Goal: Navigation & Orientation: Find specific page/section

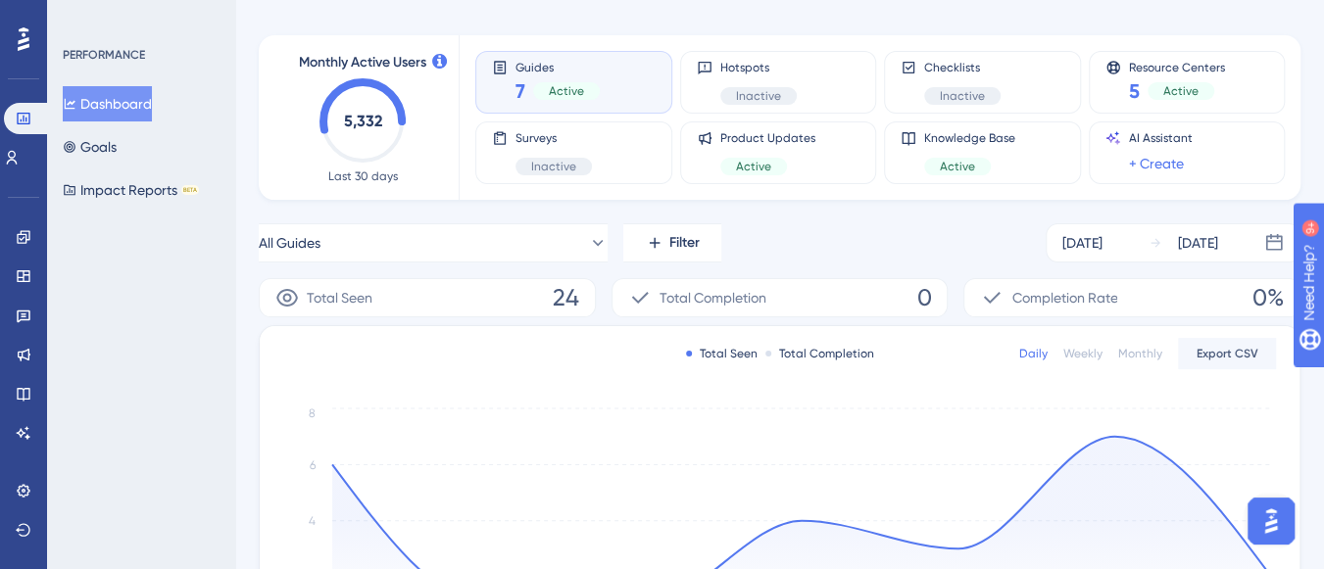
scroll to position [98, 0]
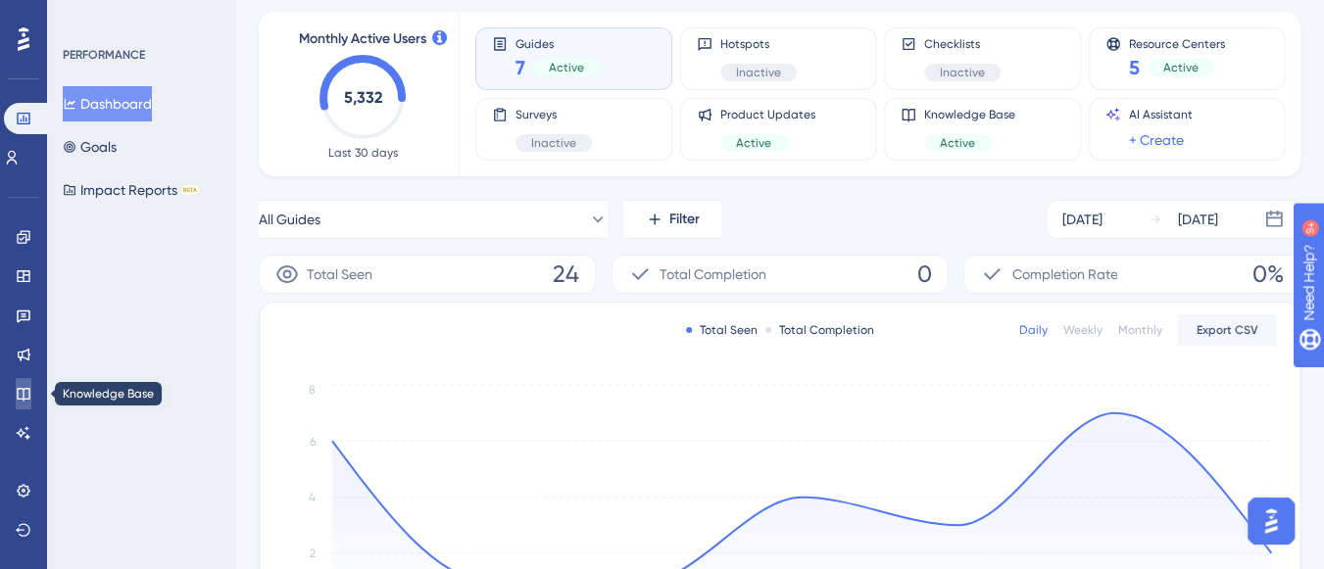
click at [28, 396] on icon at bounding box center [24, 394] width 16 height 16
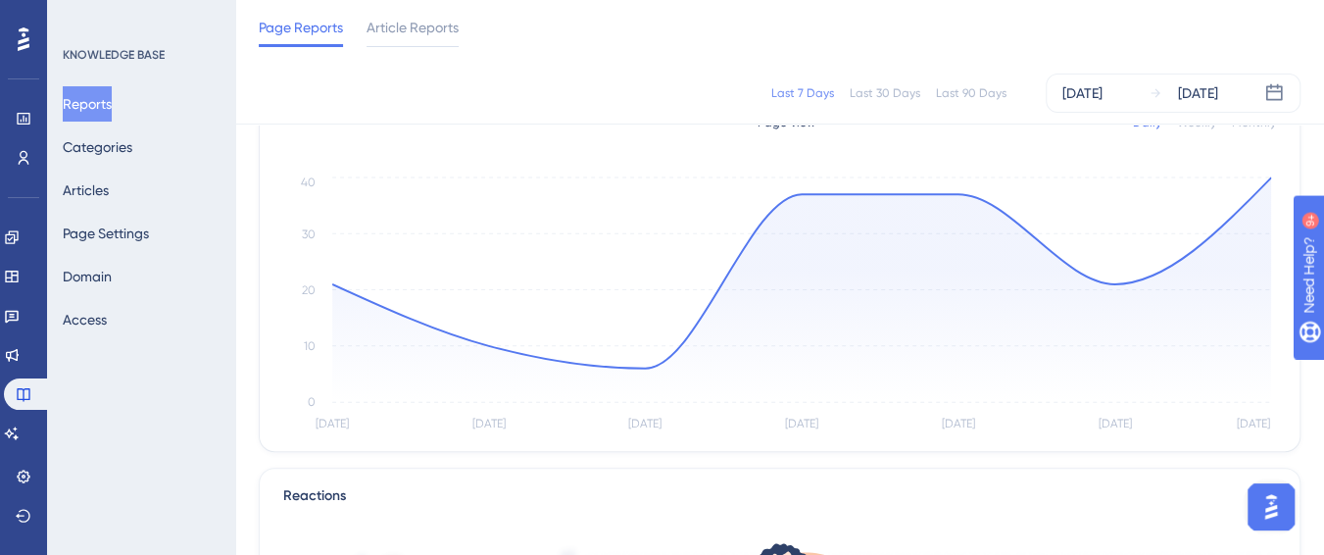
scroll to position [98, 0]
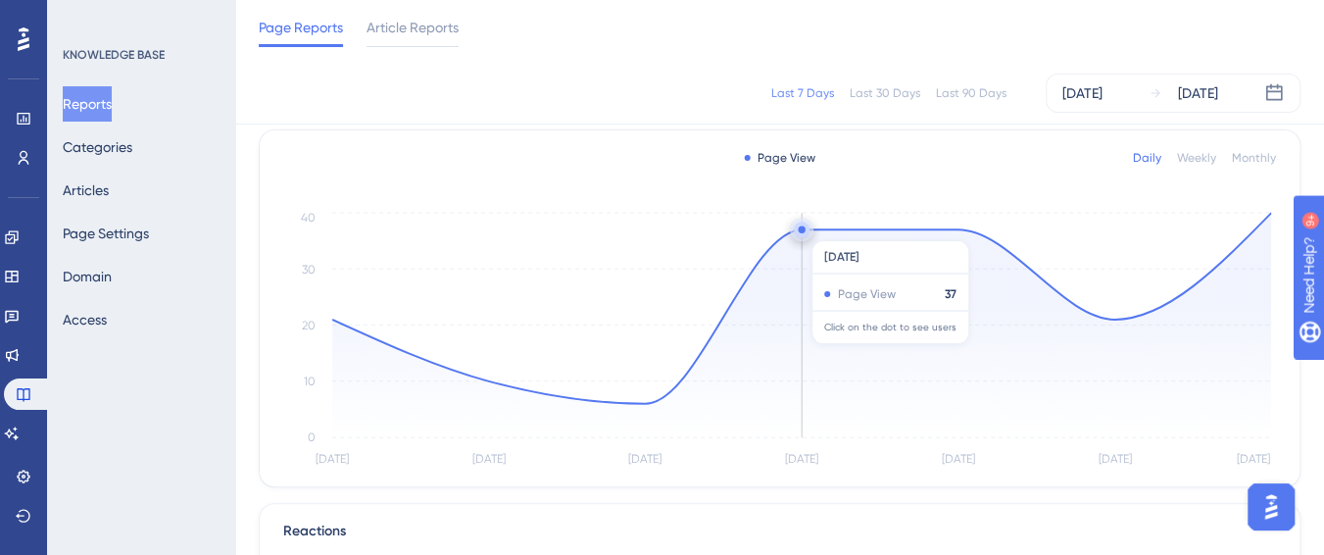
click at [803, 230] on circle at bounding box center [801, 229] width 7 height 7
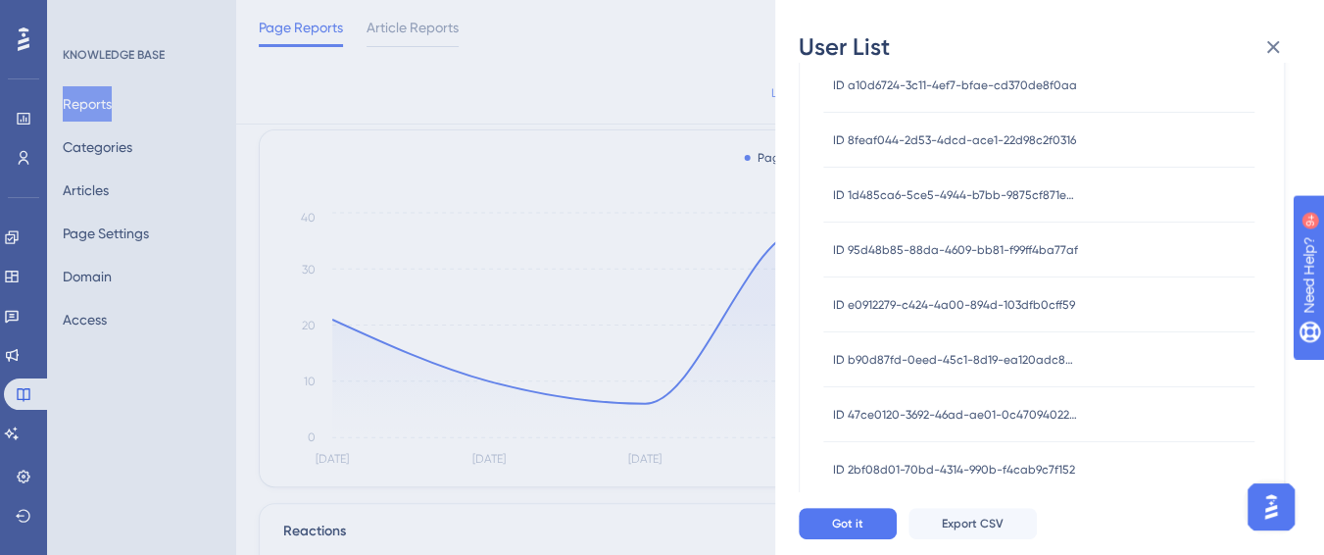
scroll to position [0, 0]
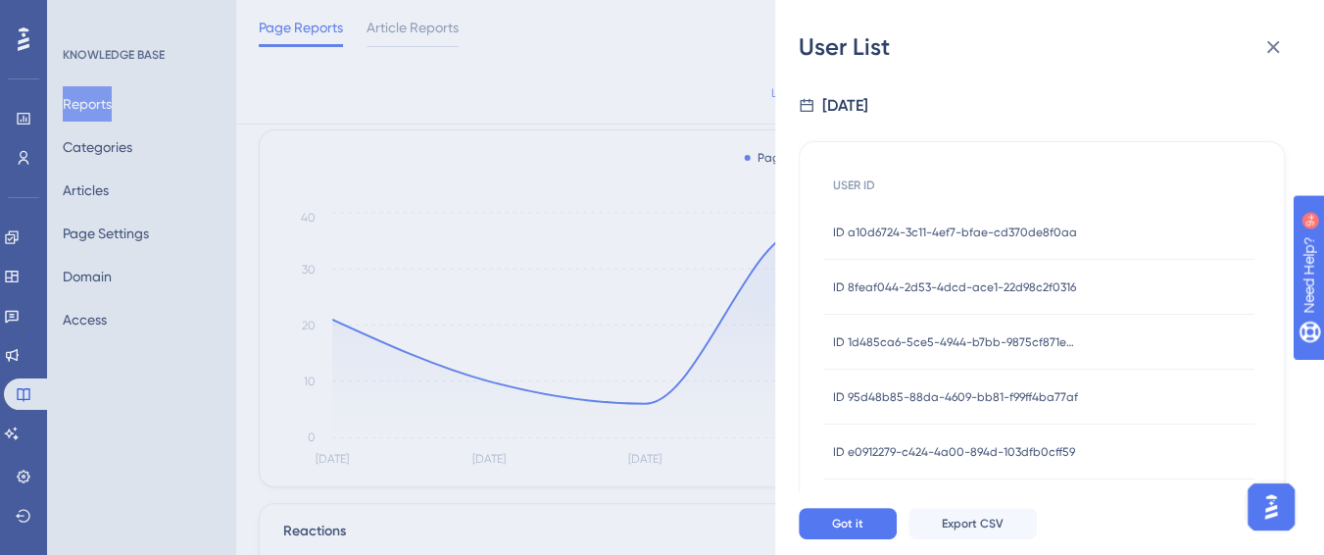
click at [959, 222] on div "ID a10d6724-3c11-4ef7-bfae-cd370de8f0aa ID a10d6724-3c11-4ef7-bfae-cd370de8f0aa" at bounding box center [955, 232] width 244 height 55
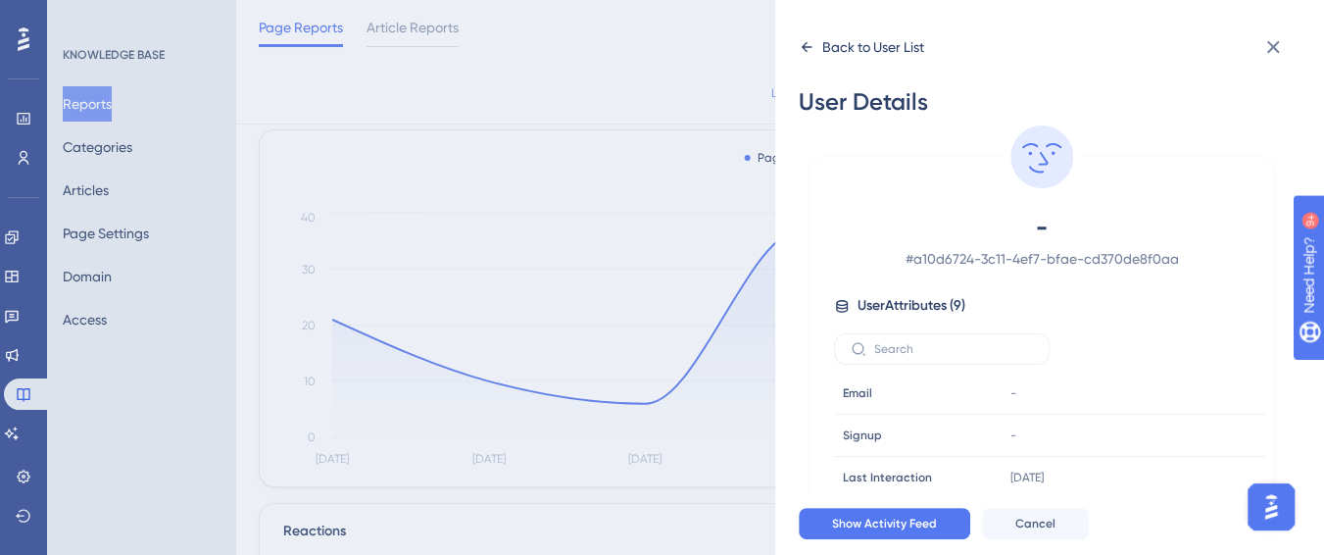
click at [801, 38] on div "Back to User List" at bounding box center [861, 46] width 125 height 31
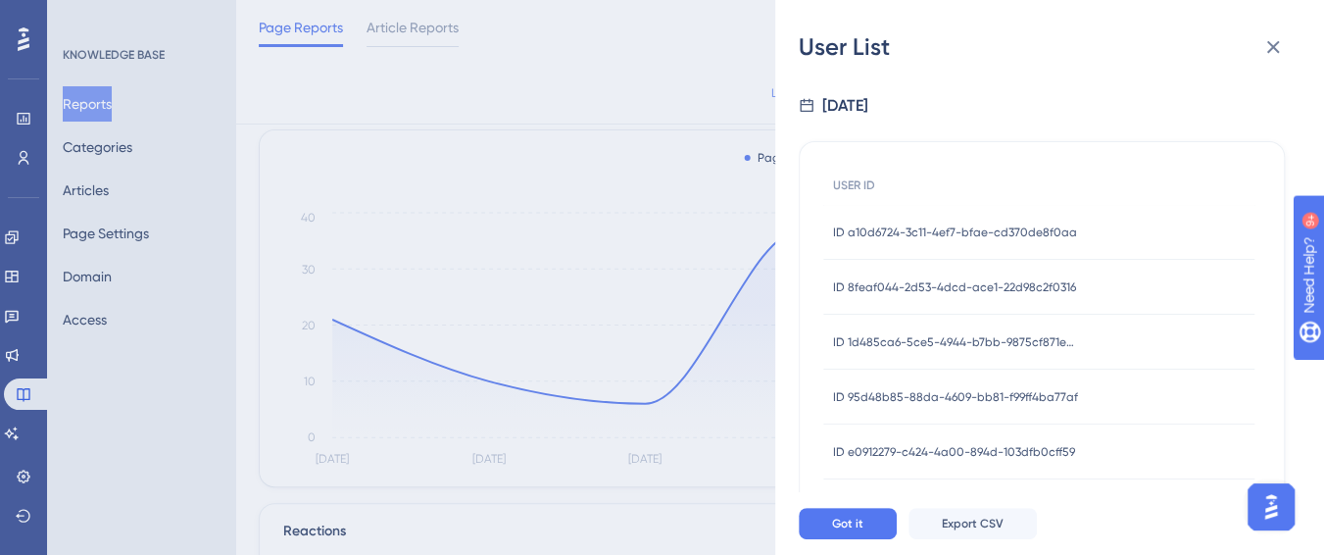
click at [920, 240] on div "ID a10d6724-3c11-4ef7-bfae-cd370de8f0aa ID a10d6724-3c11-4ef7-bfae-cd370de8f0aa" at bounding box center [955, 232] width 244 height 55
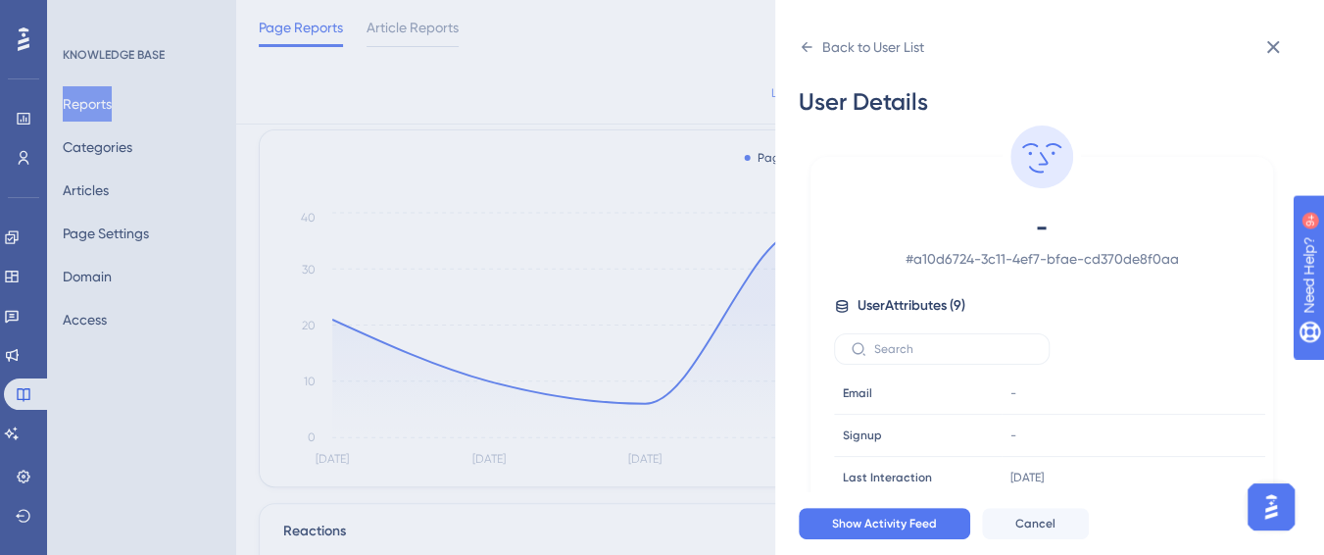
click at [920, 262] on span "# a10d6724-3c11-4ef7-bfae-cd370de8f0aa" at bounding box center [1041, 259] width 345 height 24
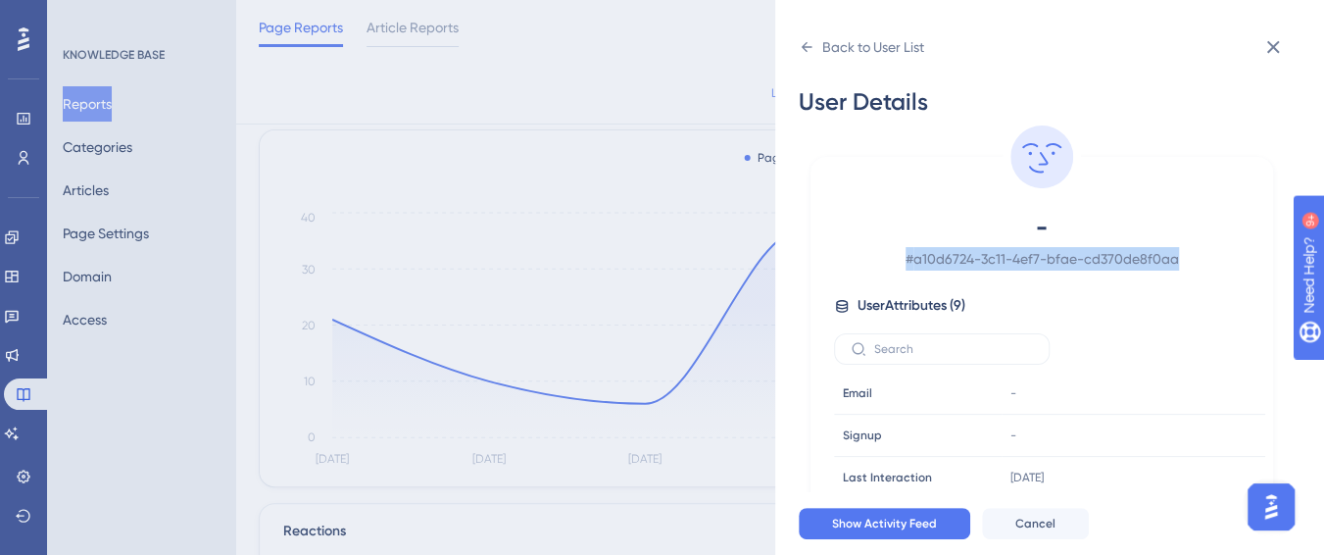
click at [920, 262] on span "# a10d6724-3c11-4ef7-bfae-cd370de8f0aa" at bounding box center [1041, 259] width 345 height 24
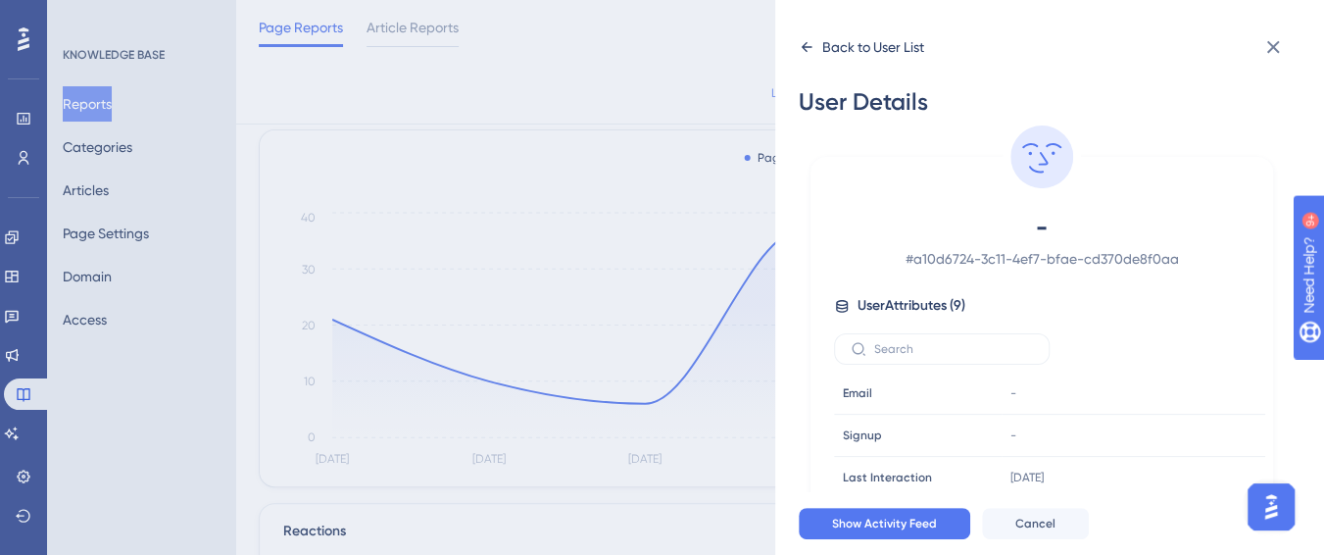
click at [855, 51] on div "Back to User List" at bounding box center [873, 47] width 102 height 24
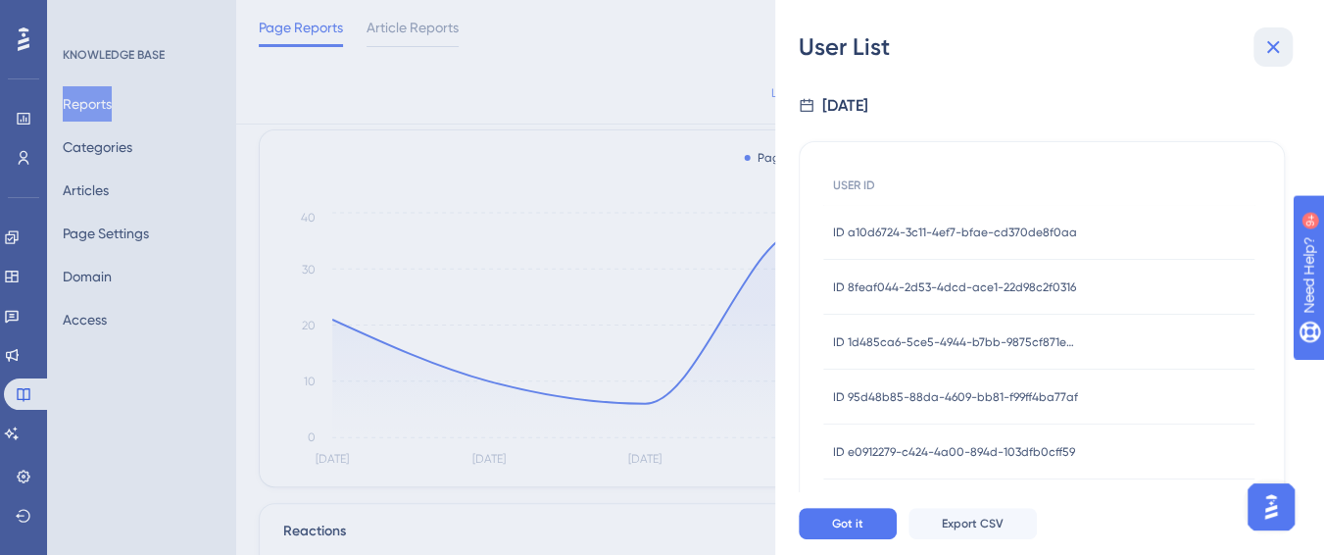
click at [1260, 60] on button at bounding box center [1272, 46] width 39 height 39
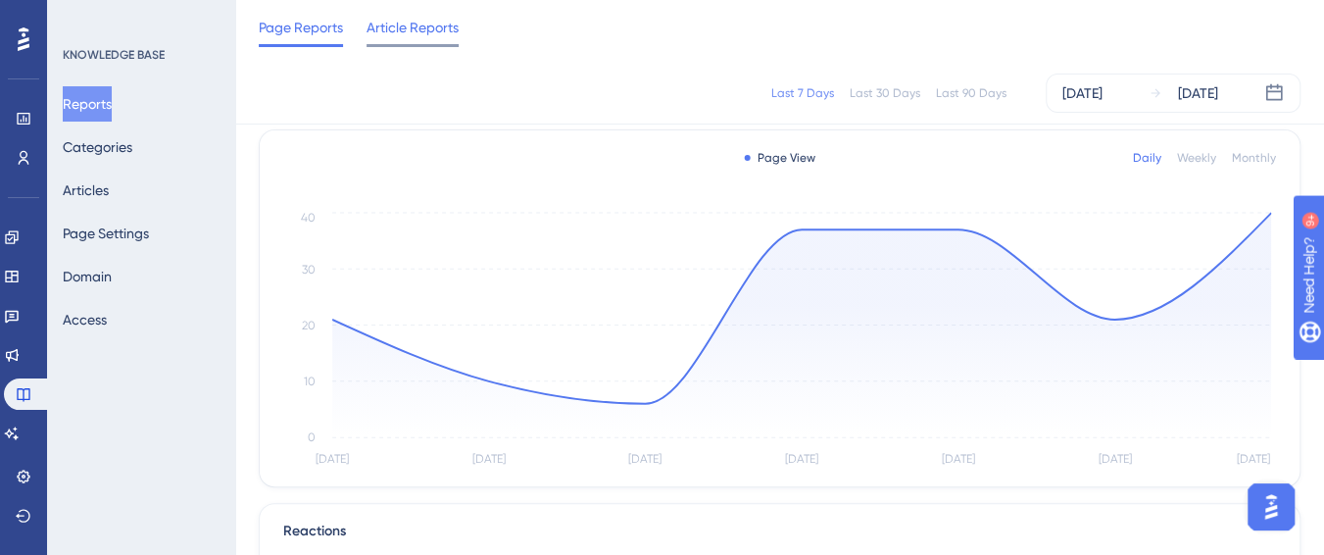
click at [420, 36] on span "Article Reports" at bounding box center [412, 28] width 92 height 24
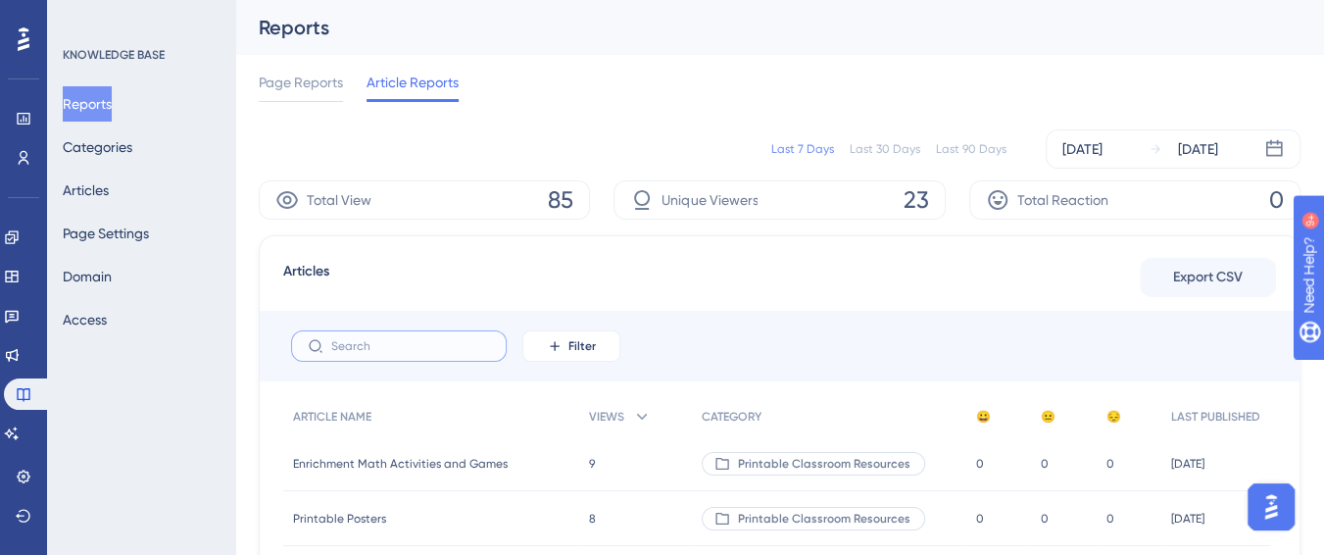
click at [408, 339] on input "text" at bounding box center [410, 346] width 159 height 14
click at [294, 79] on span "Page Reports" at bounding box center [301, 83] width 84 height 24
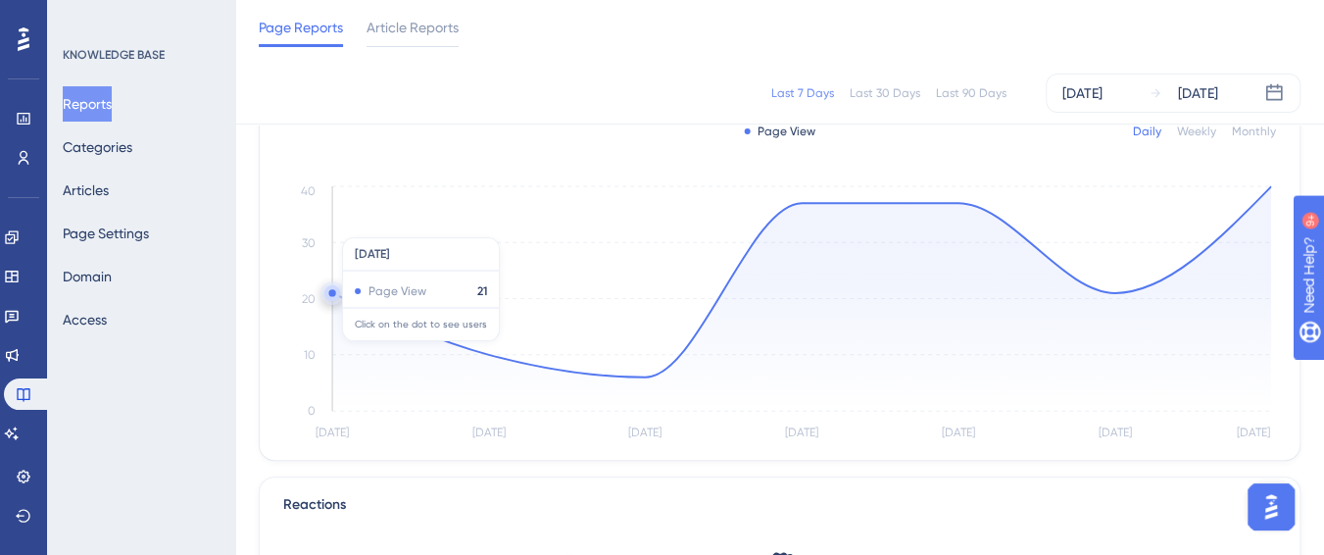
scroll to position [26, 0]
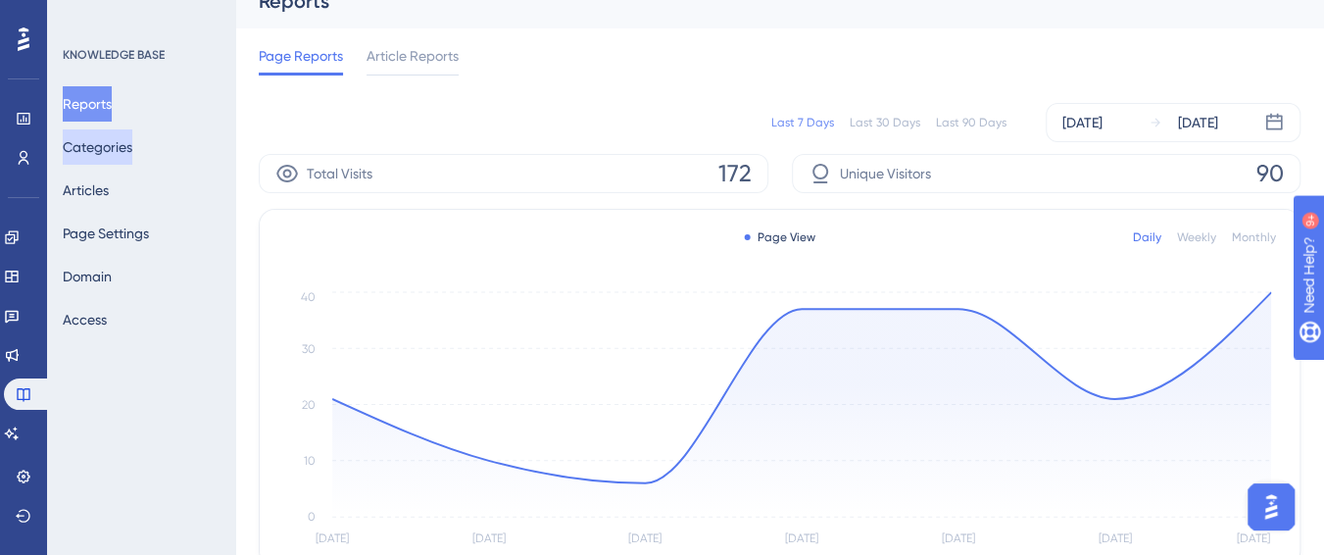
click at [123, 142] on button "Categories" at bounding box center [98, 146] width 70 height 35
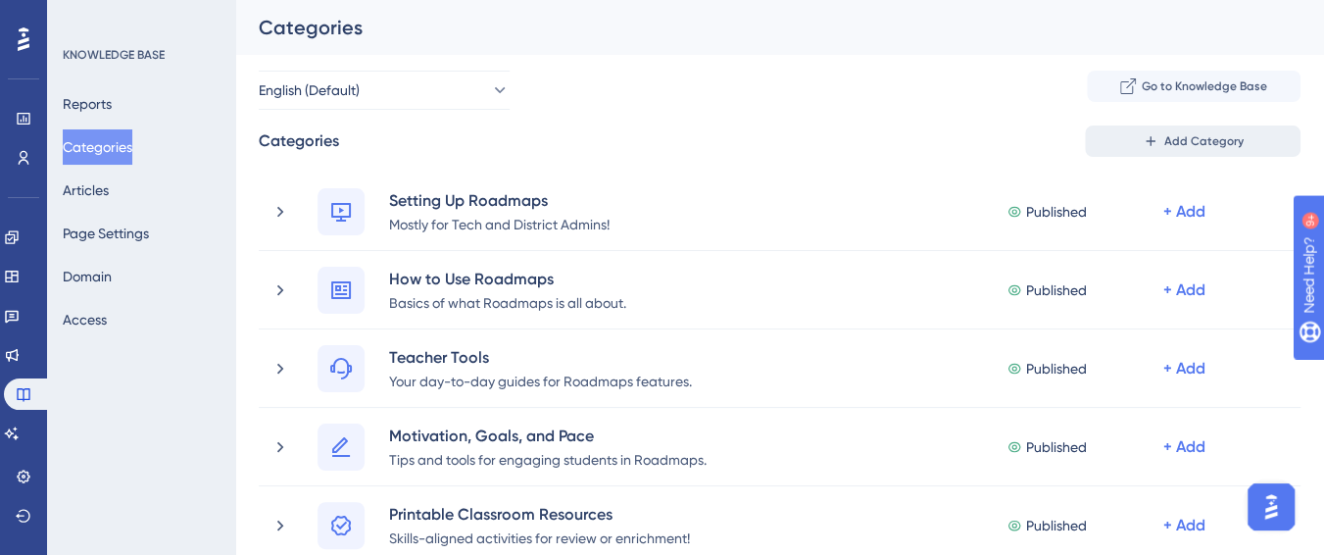
click at [1224, 150] on button "Add Category" at bounding box center [1193, 140] width 216 height 31
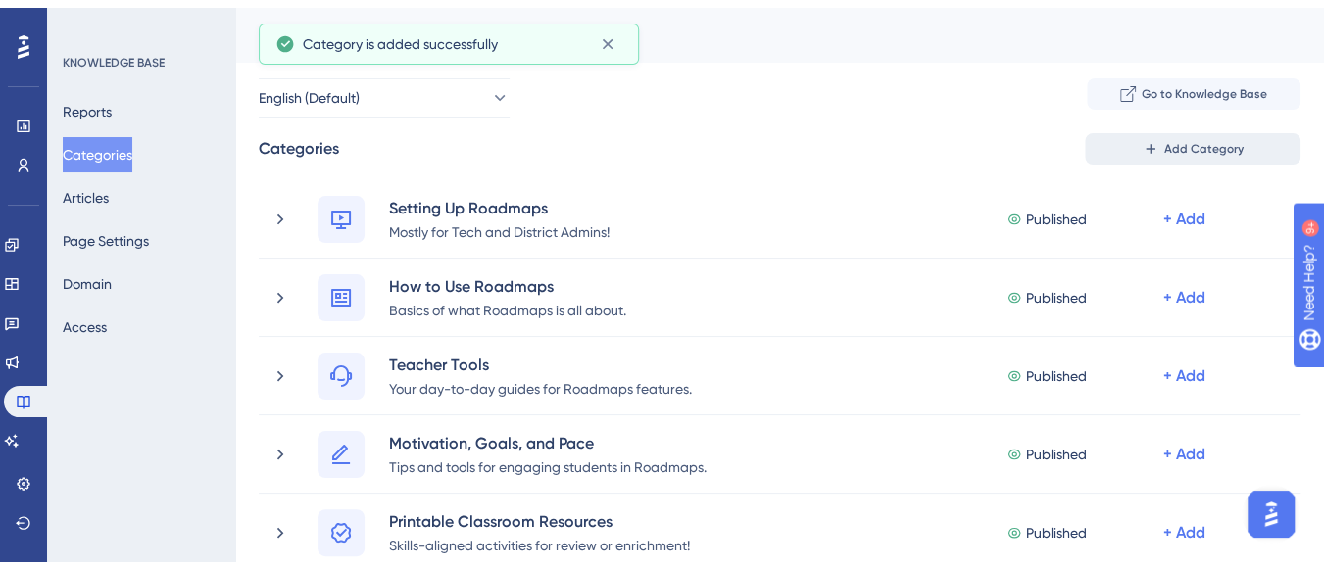
scroll to position [405, 0]
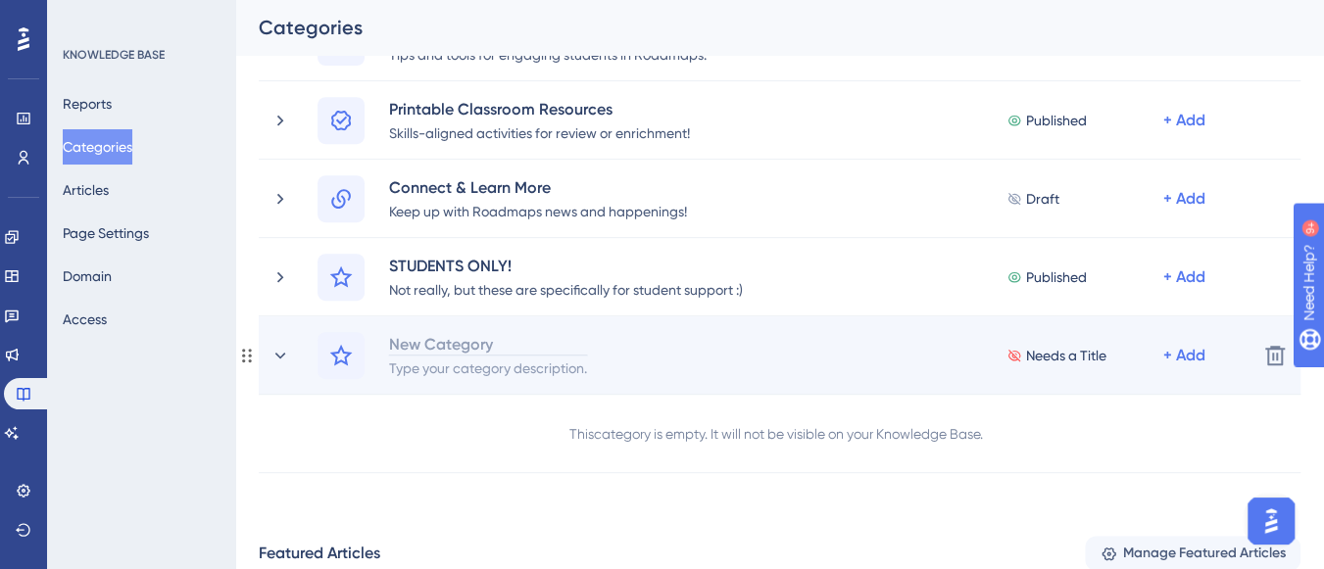
click at [494, 349] on div "New Category" at bounding box center [488, 344] width 200 height 24
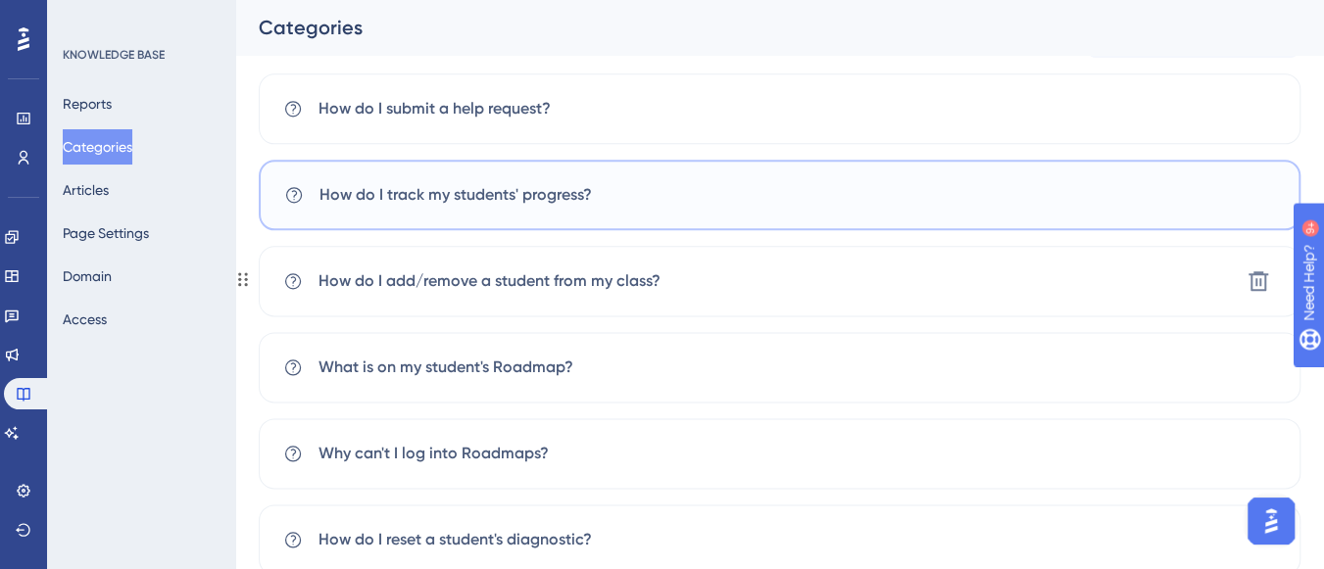
scroll to position [1256, 0]
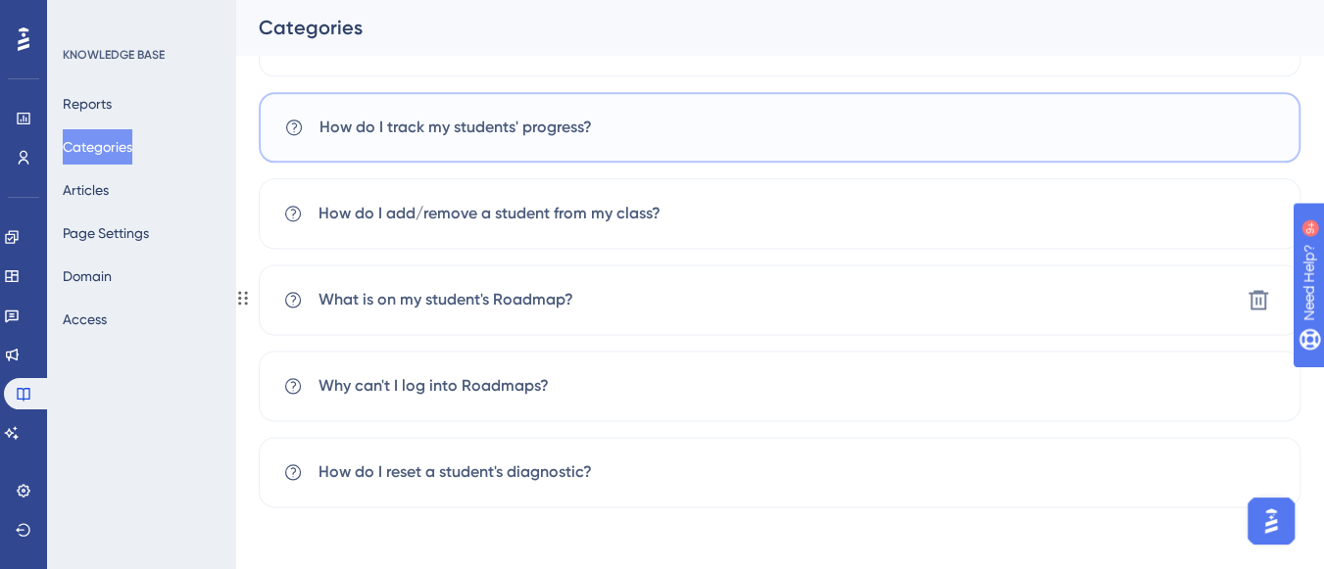
click at [740, 296] on div "What is on my student's Roadmap? [GEOGRAPHIC_DATA]" at bounding box center [780, 300] width 1042 height 71
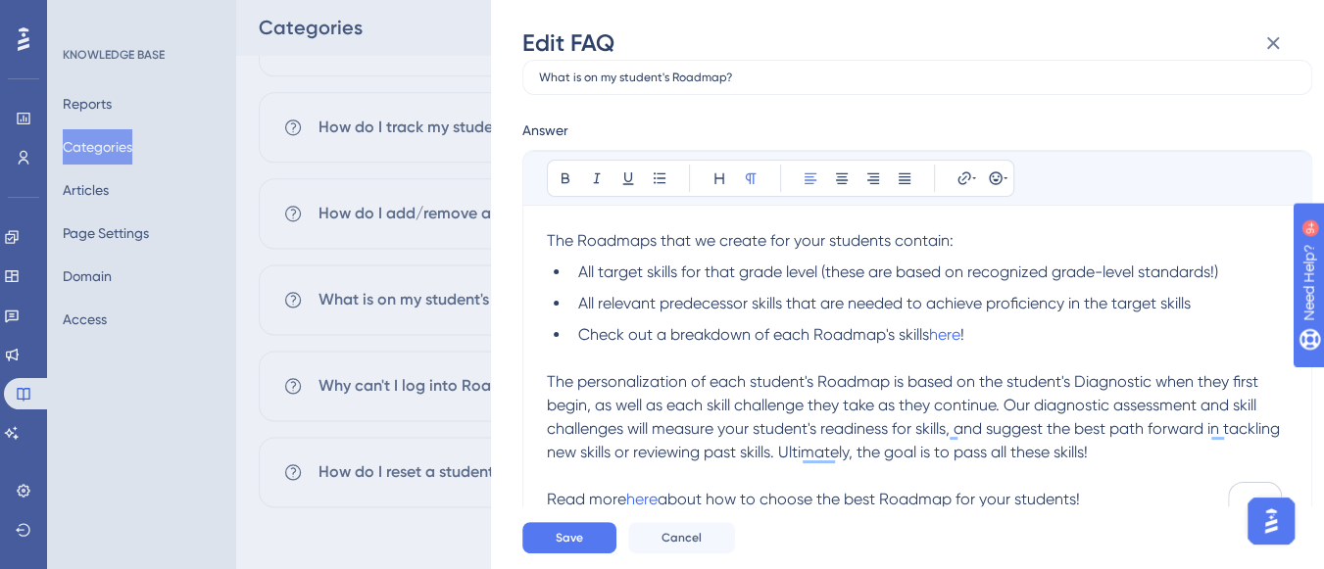
scroll to position [101, 0]
click at [1273, 38] on icon at bounding box center [1273, 43] width 24 height 24
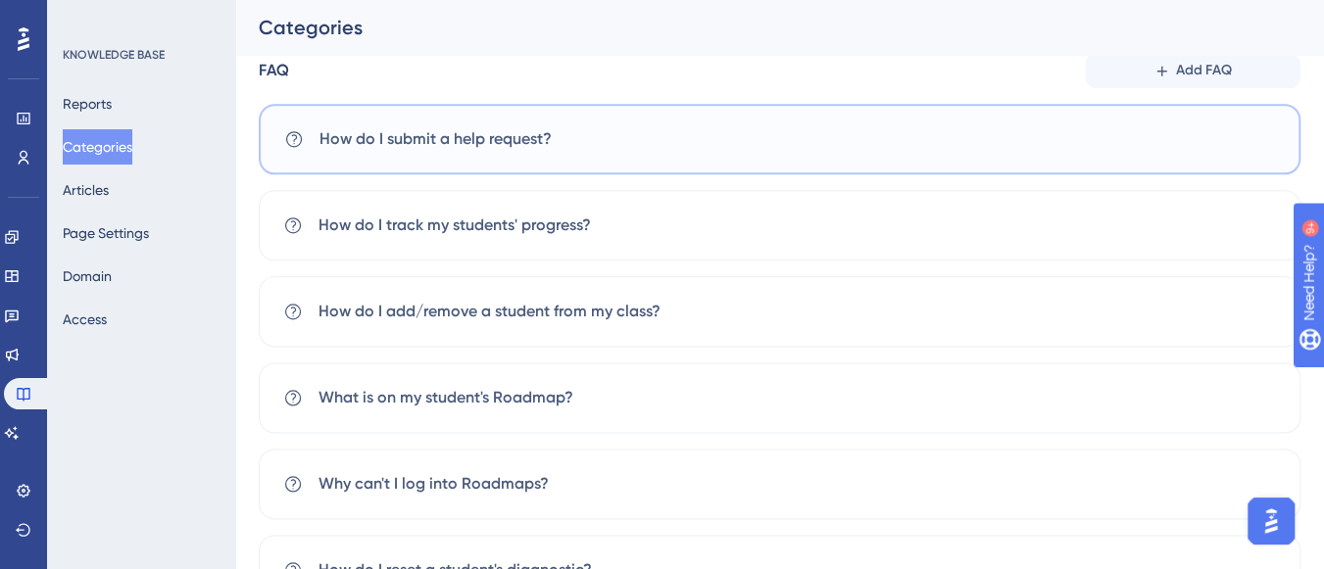
scroll to position [1256, 0]
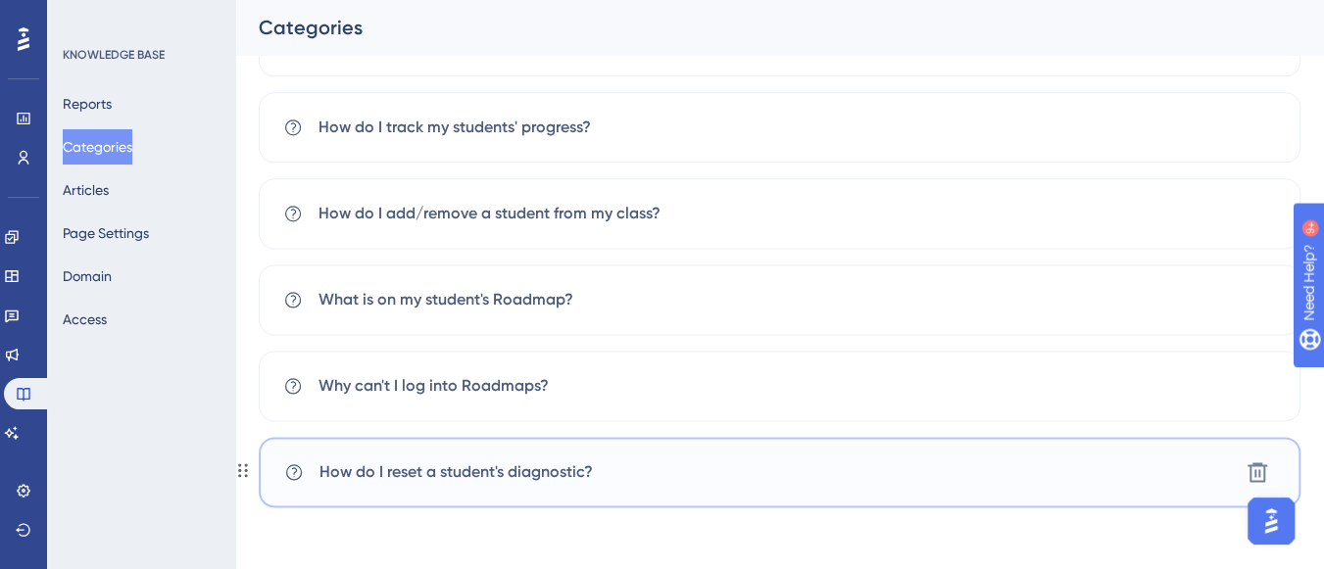
click at [511, 486] on div "How do I reset a student's diagnostic? [GEOGRAPHIC_DATA]" at bounding box center [780, 472] width 1042 height 71
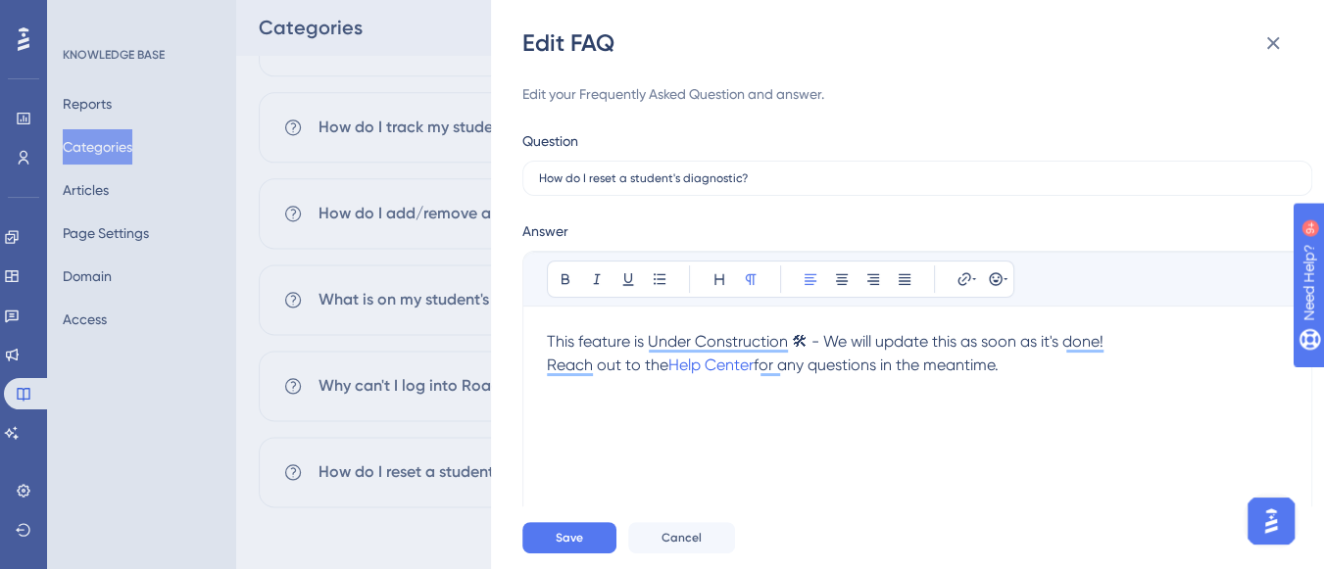
scroll to position [71, 0]
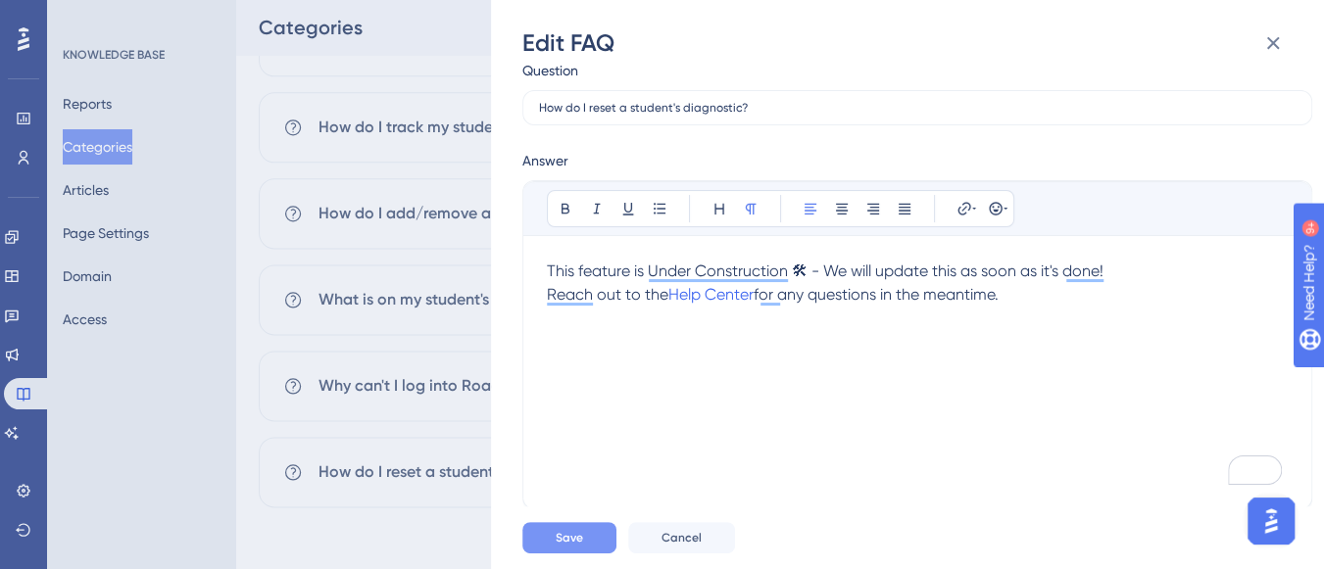
click at [578, 537] on span "Save" at bounding box center [569, 538] width 27 height 16
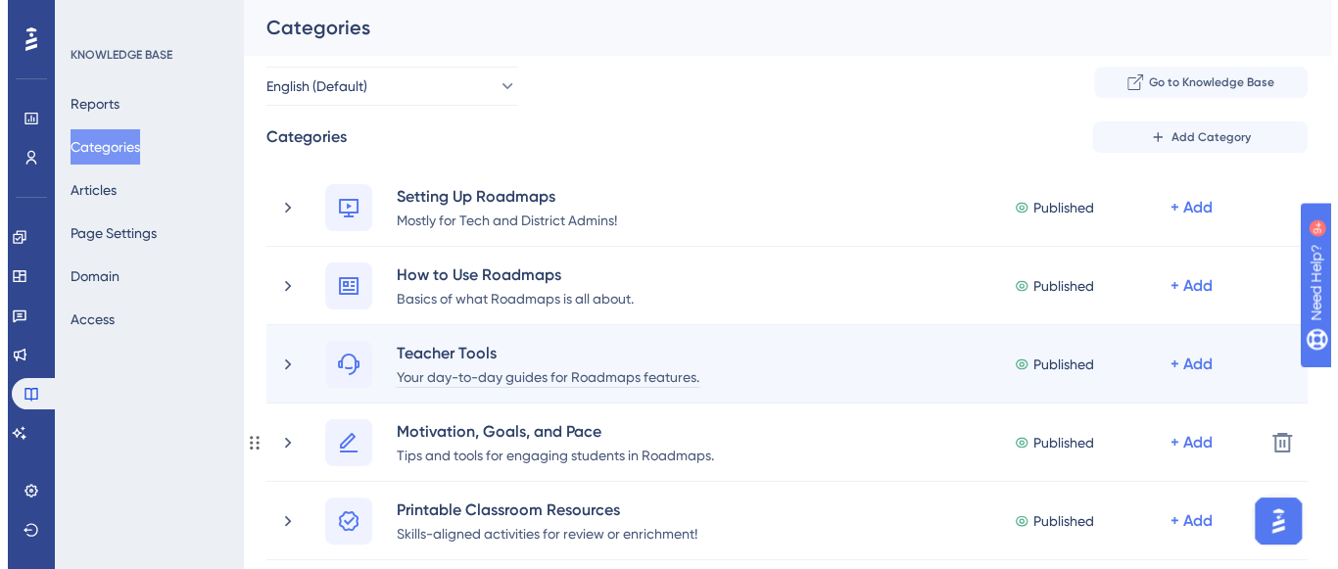
scroll to position [0, 0]
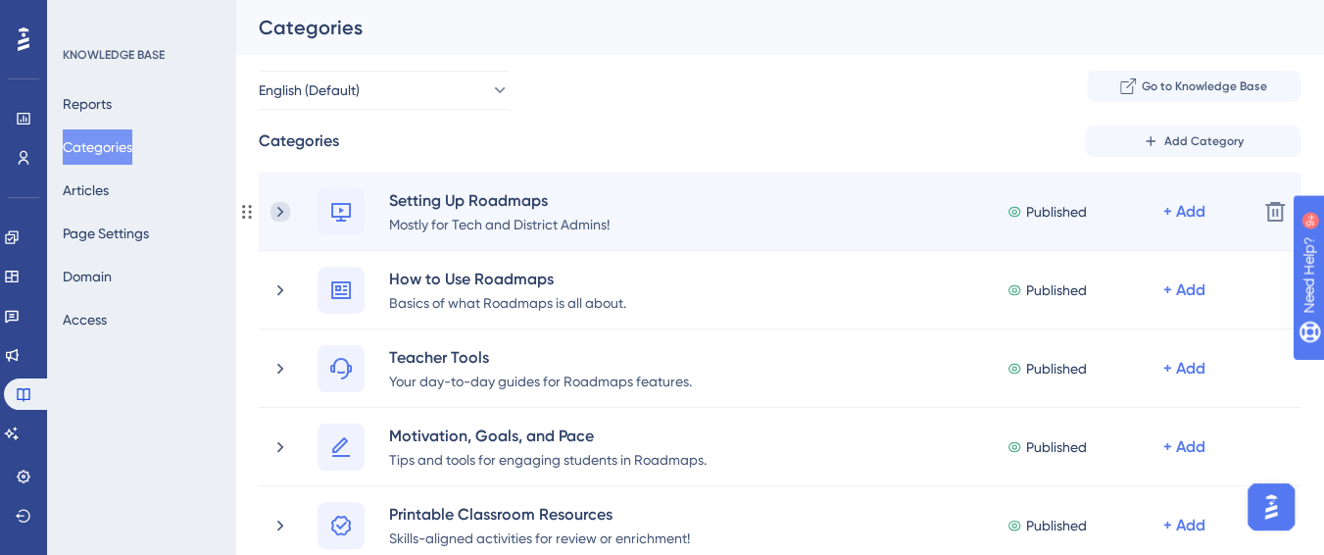
click at [276, 219] on icon at bounding box center [280, 212] width 20 height 20
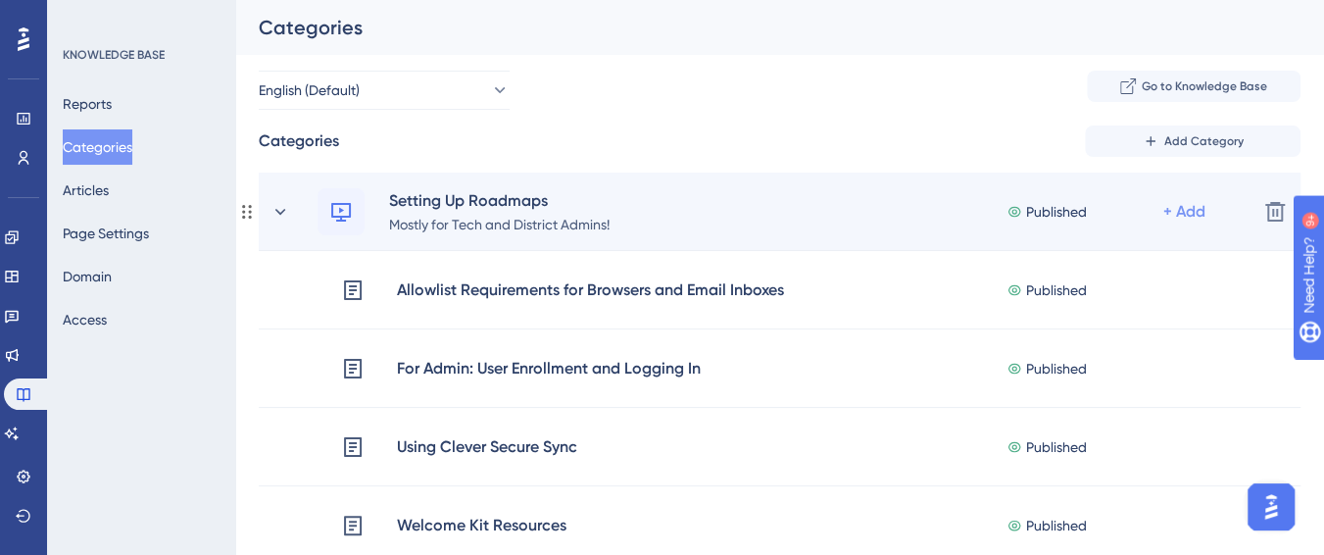
click at [1196, 208] on div "+ Add" at bounding box center [1184, 212] width 42 height 24
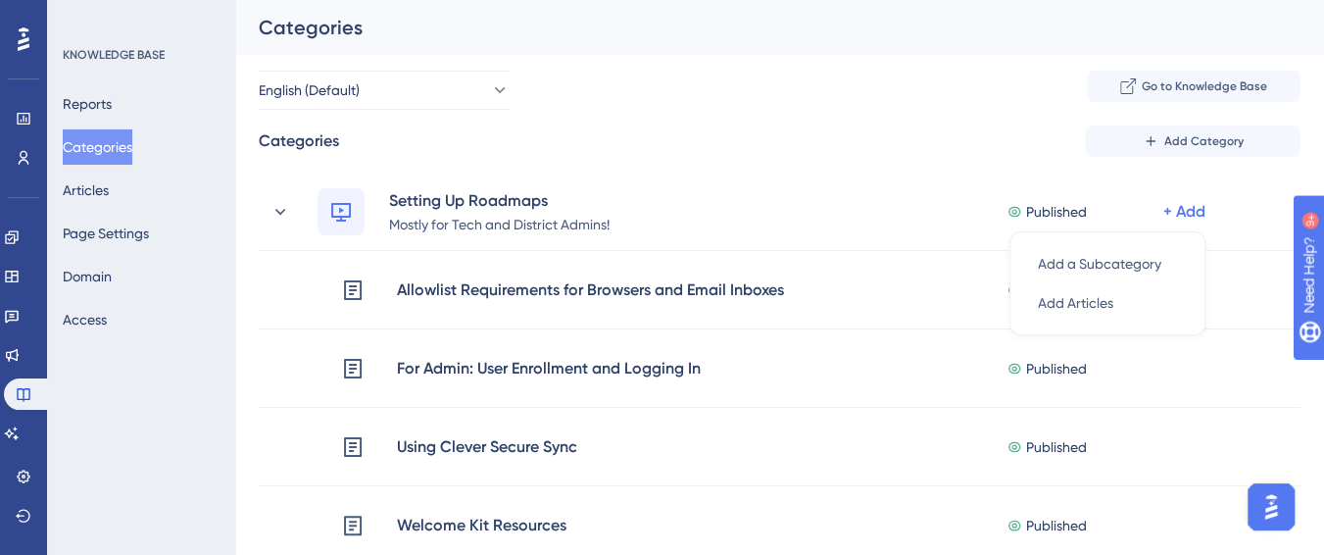
click at [842, 126] on div "Categories Add Category" at bounding box center [780, 140] width 1042 height 31
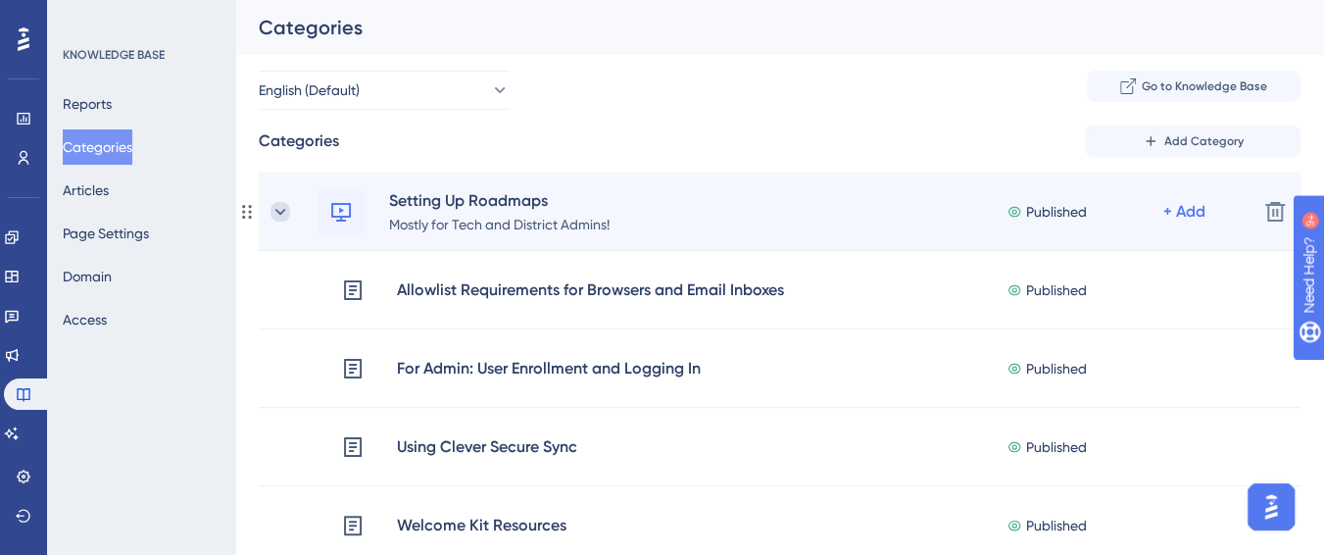
click at [287, 215] on icon at bounding box center [280, 212] width 20 height 20
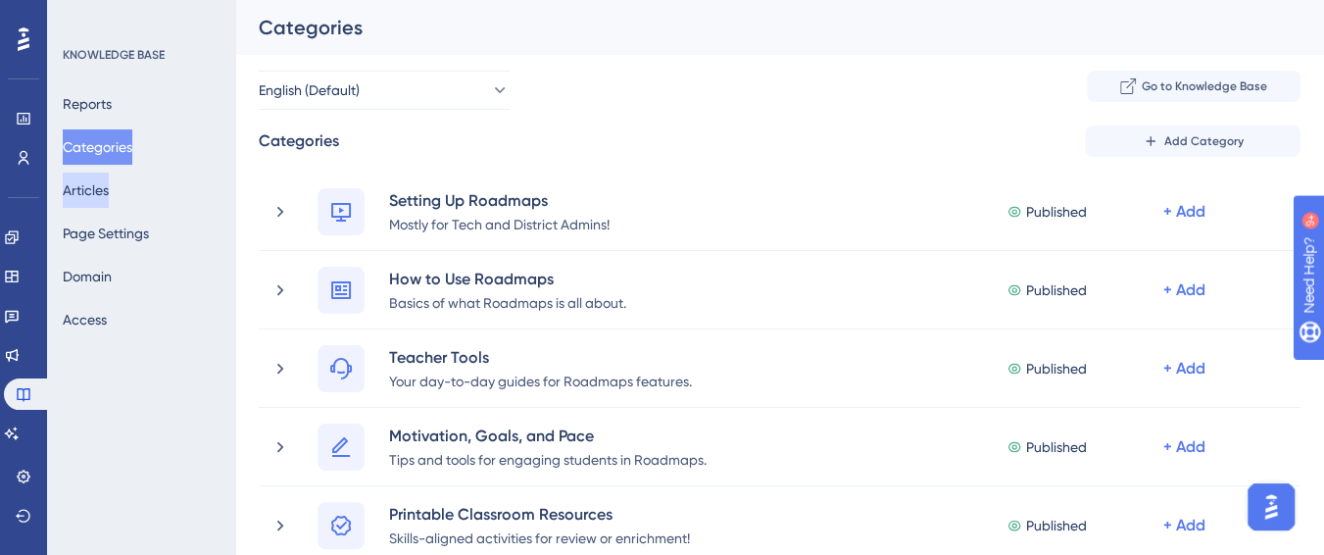
click at [109, 183] on button "Articles" at bounding box center [86, 189] width 46 height 35
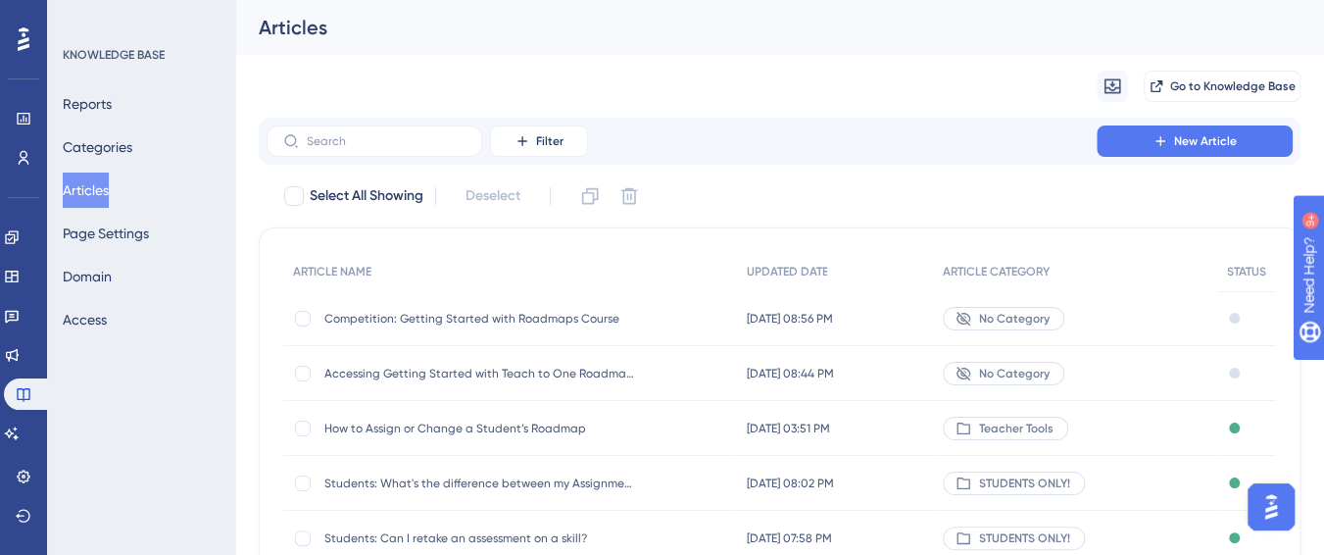
click at [414, 328] on div "Competition: Getting Started with Roadmaps Course Competition: Getting Started …" at bounding box center [481, 318] width 314 height 55
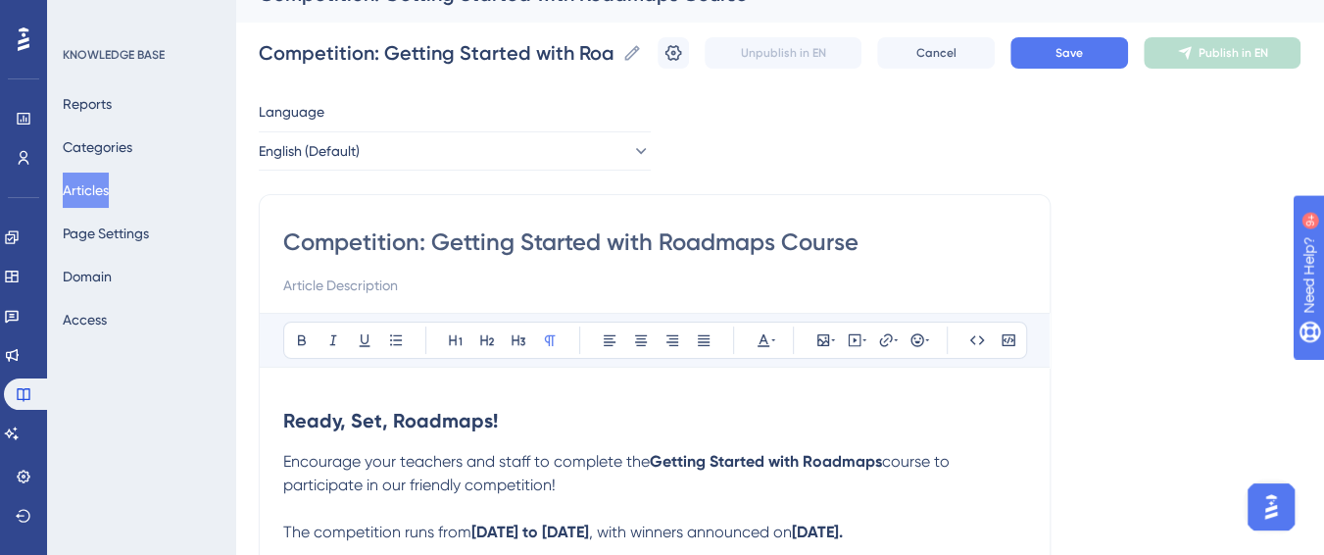
scroll to position [6, 0]
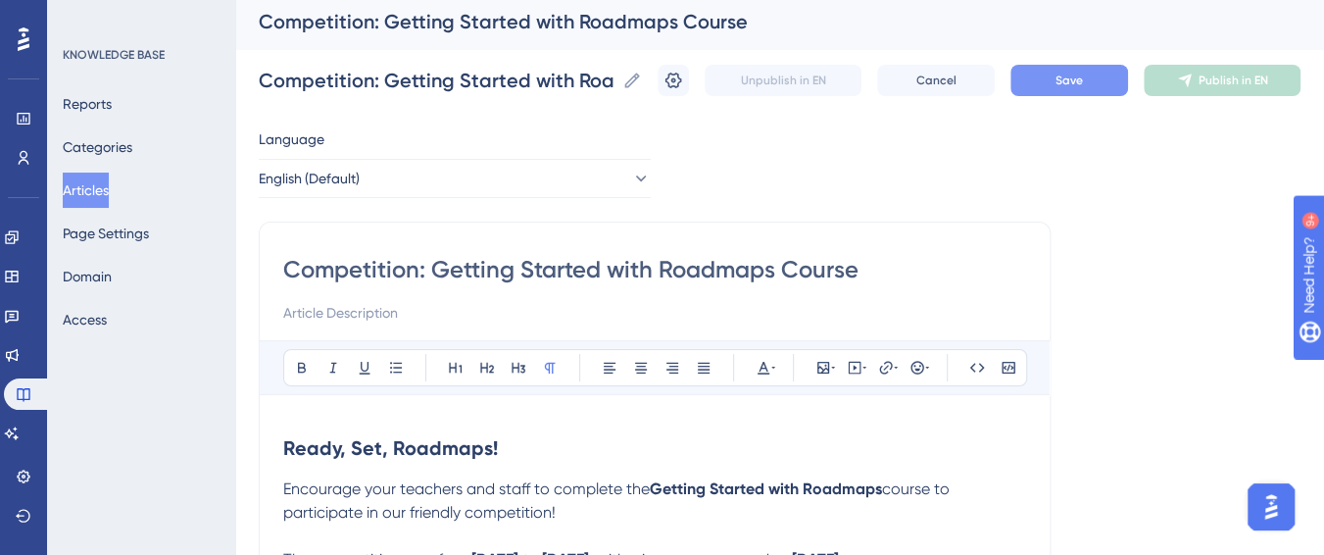
click at [1083, 85] on span "Save" at bounding box center [1068, 81] width 27 height 16
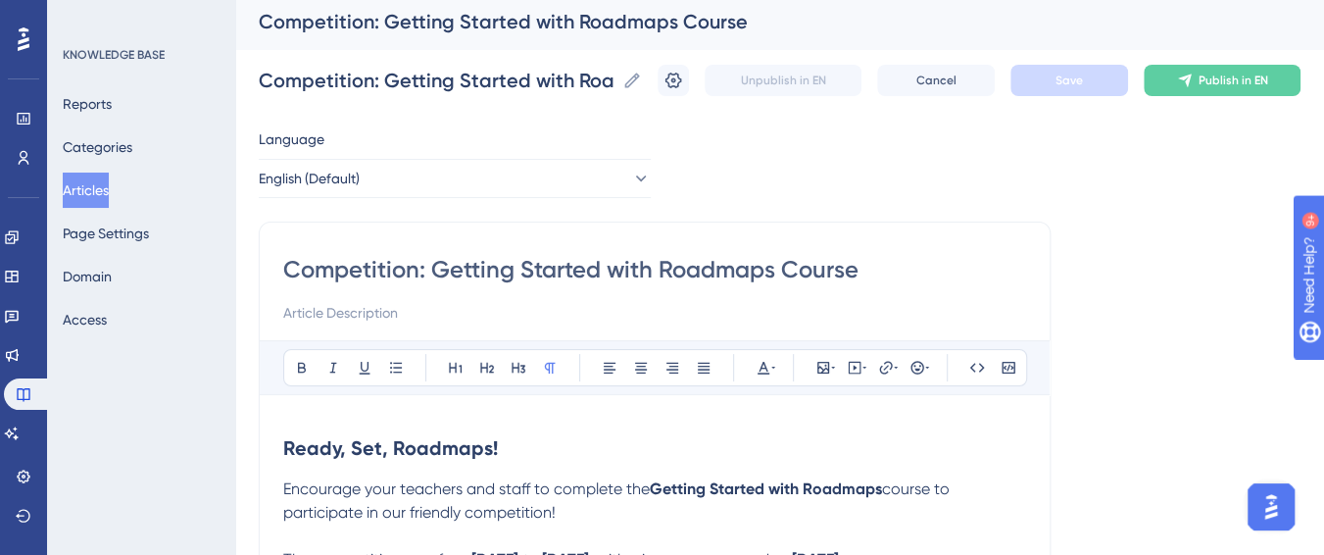
scroll to position [0, 0]
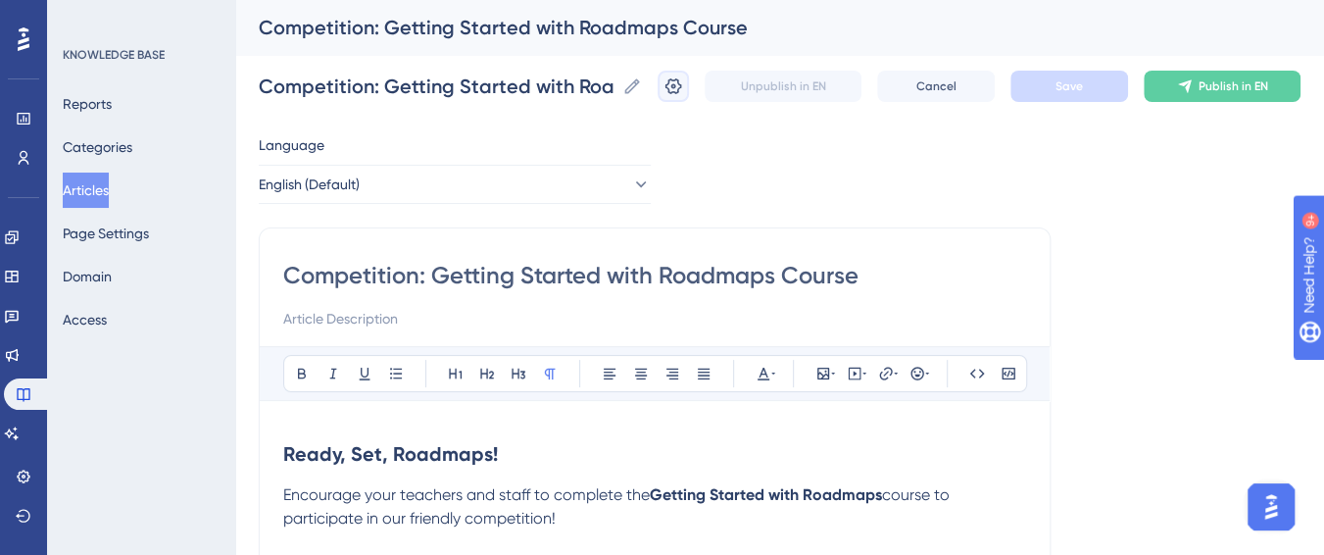
click at [683, 95] on icon at bounding box center [673, 86] width 20 height 20
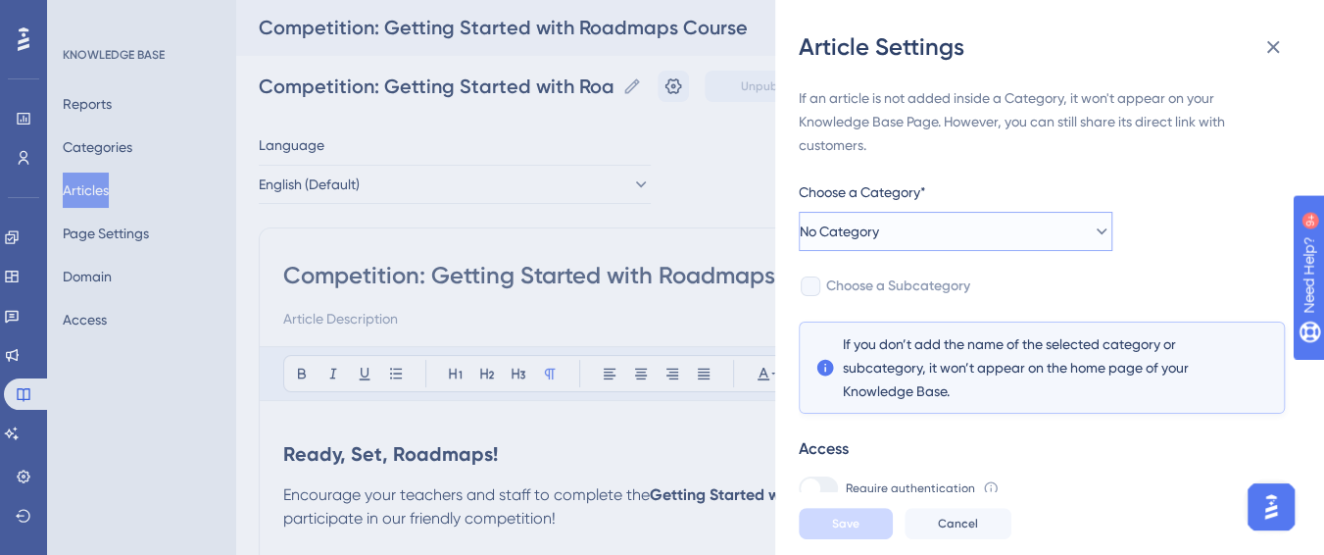
click at [850, 221] on span "No Category" at bounding box center [839, 231] width 79 height 24
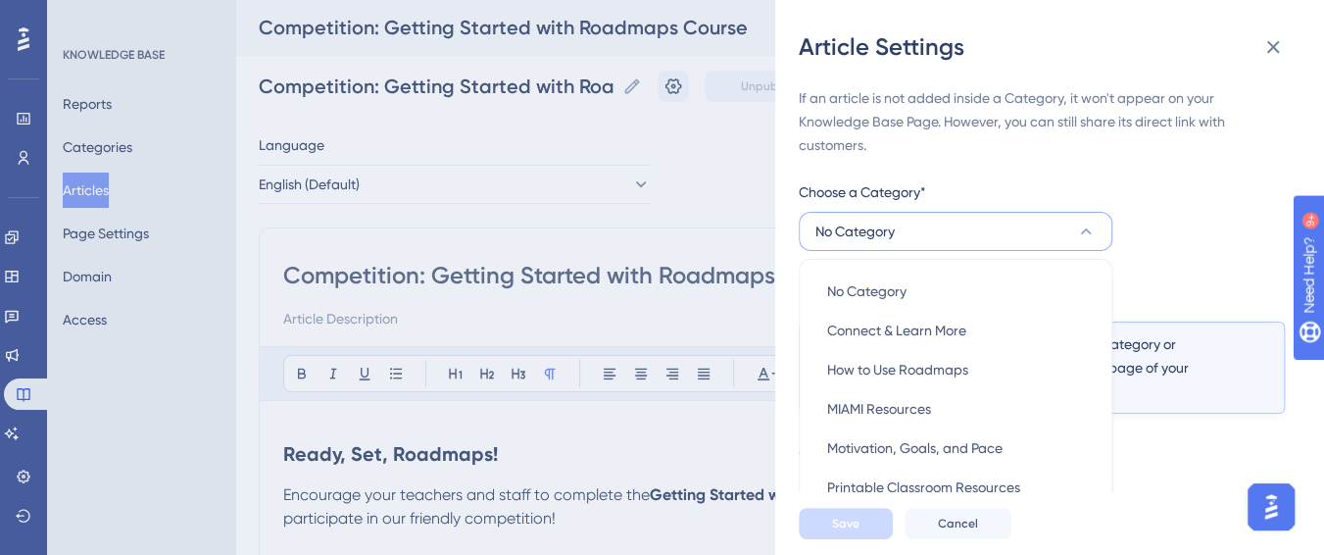
scroll to position [106, 0]
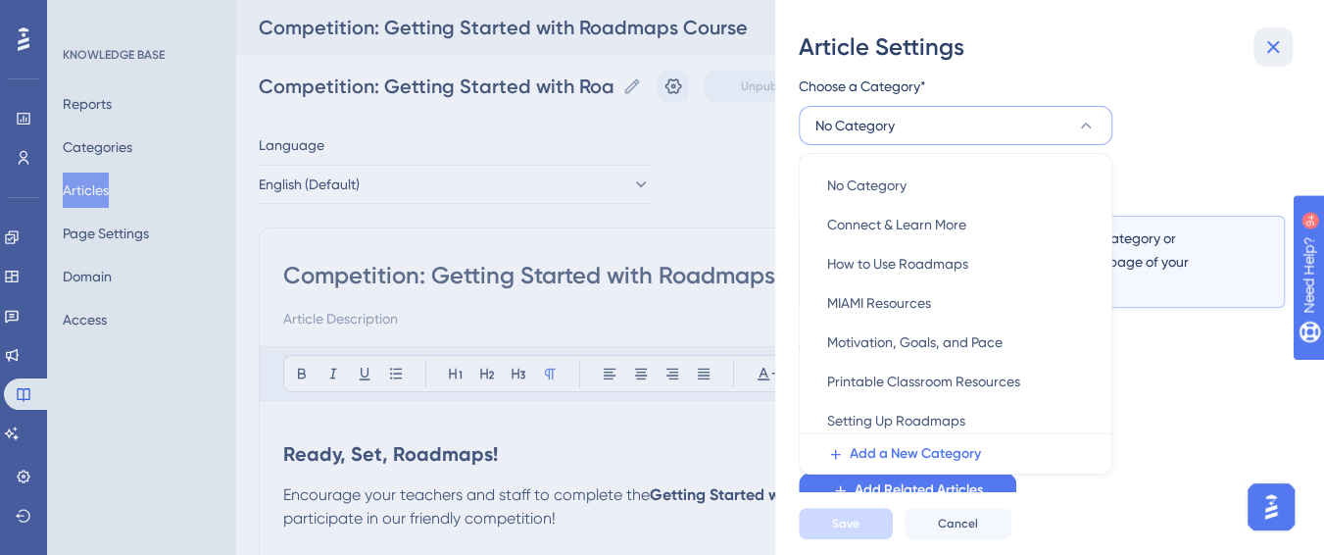
click at [1279, 54] on icon at bounding box center [1273, 47] width 24 height 24
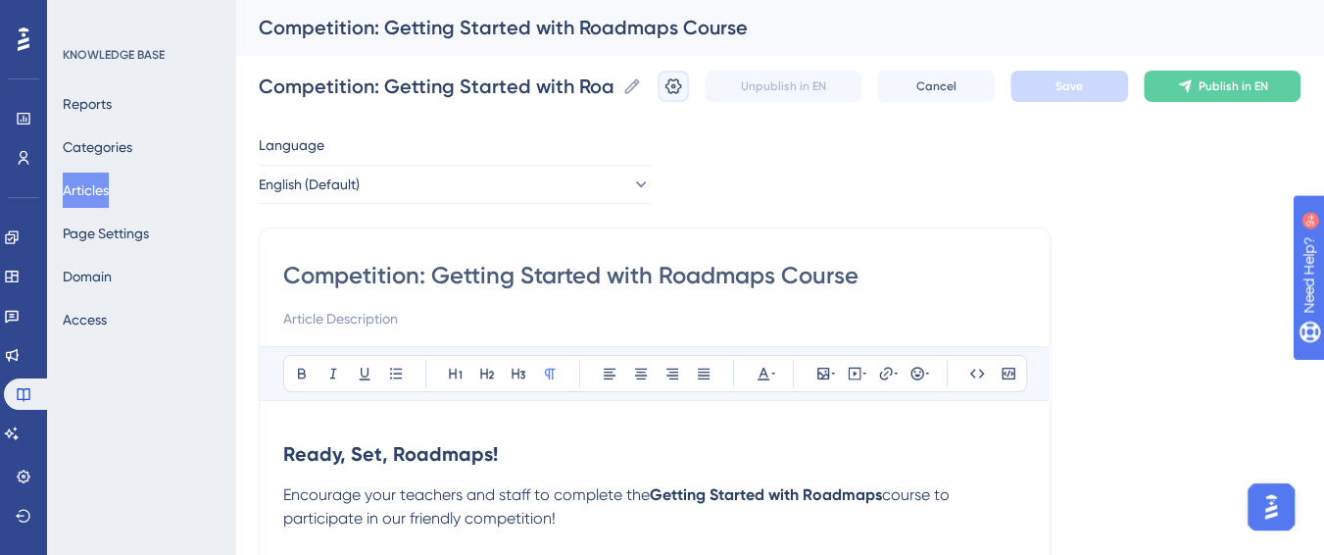
click at [682, 86] on icon at bounding box center [673, 86] width 17 height 16
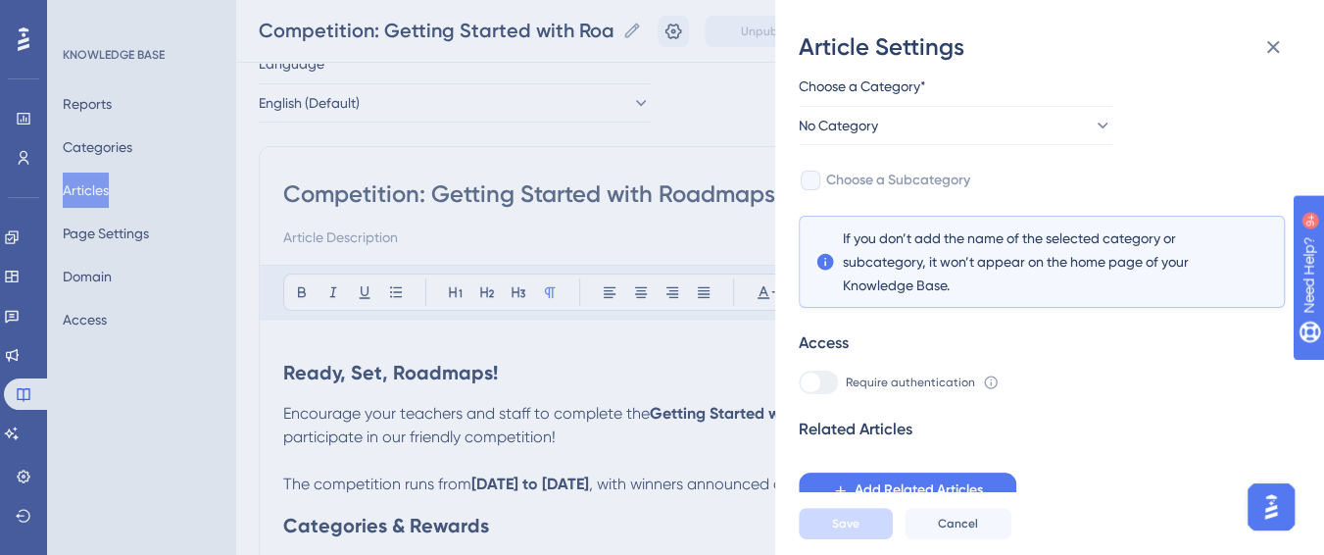
scroll to position [98, 0]
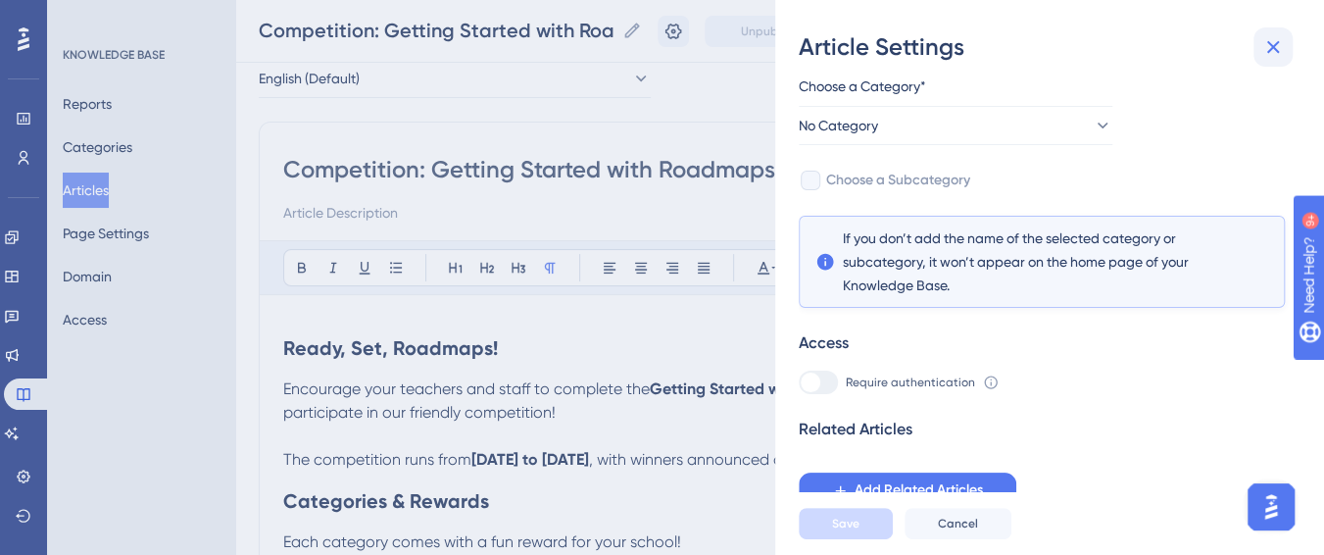
click at [1265, 56] on icon at bounding box center [1273, 47] width 24 height 24
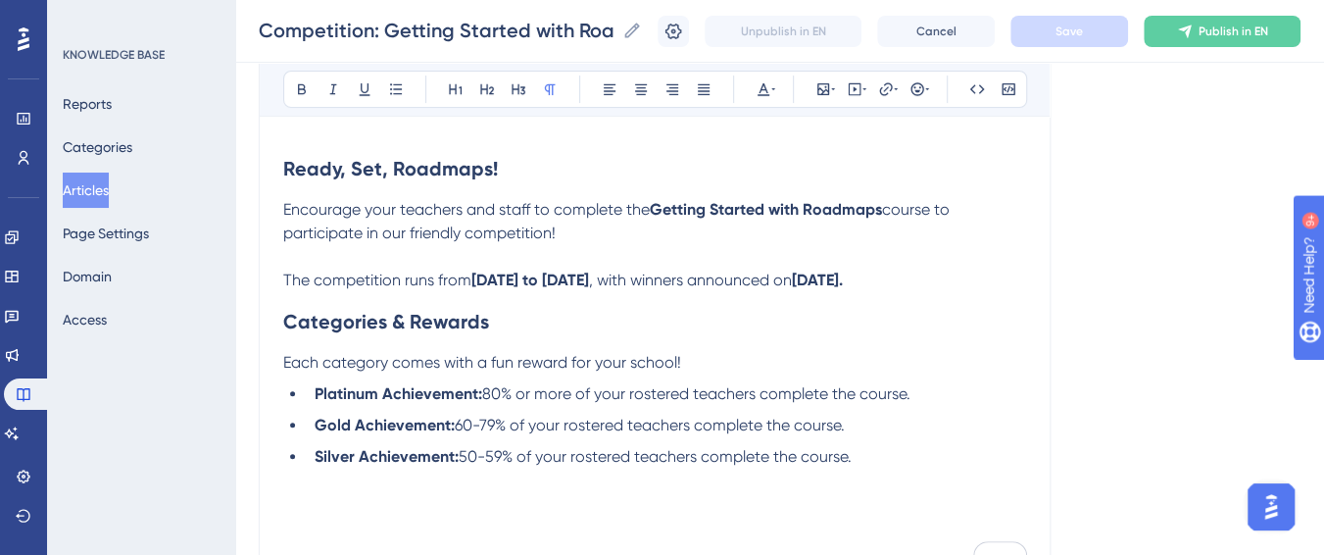
scroll to position [294, 0]
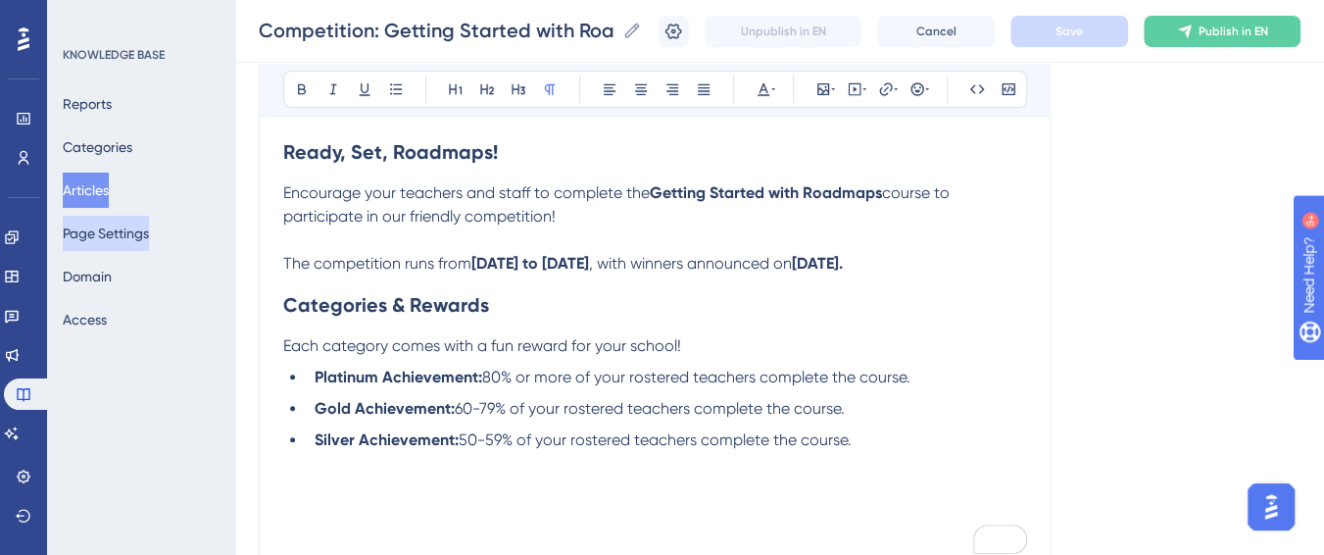
click at [149, 232] on button "Page Settings" at bounding box center [106, 233] width 86 height 35
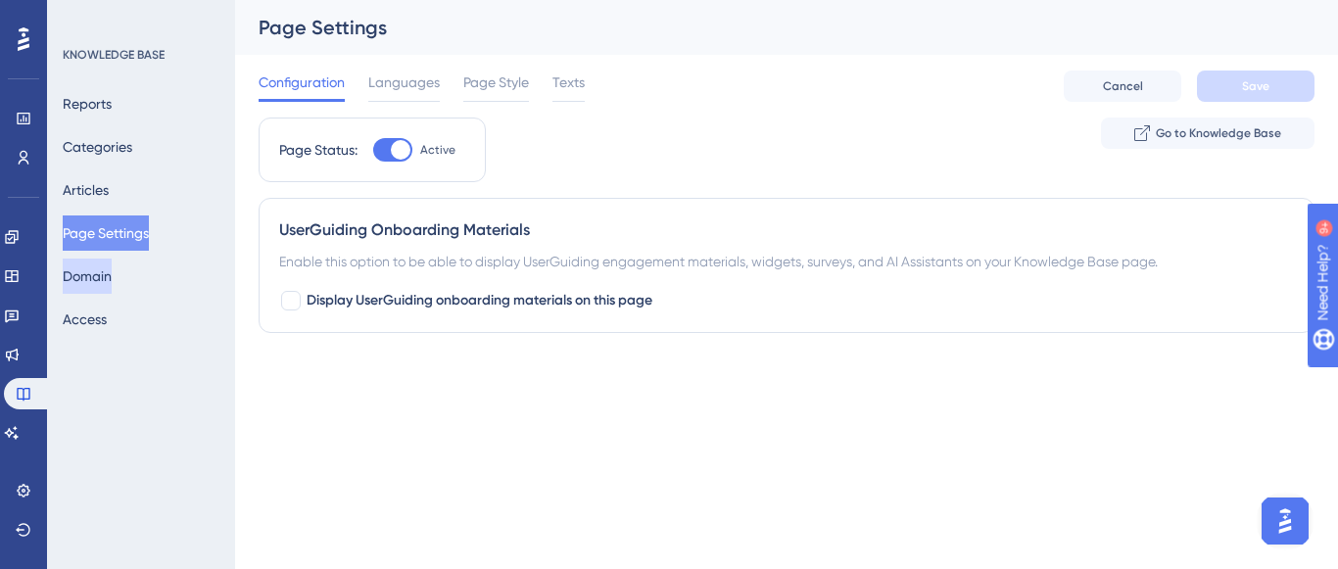
click at [112, 276] on button "Domain" at bounding box center [87, 276] width 49 height 35
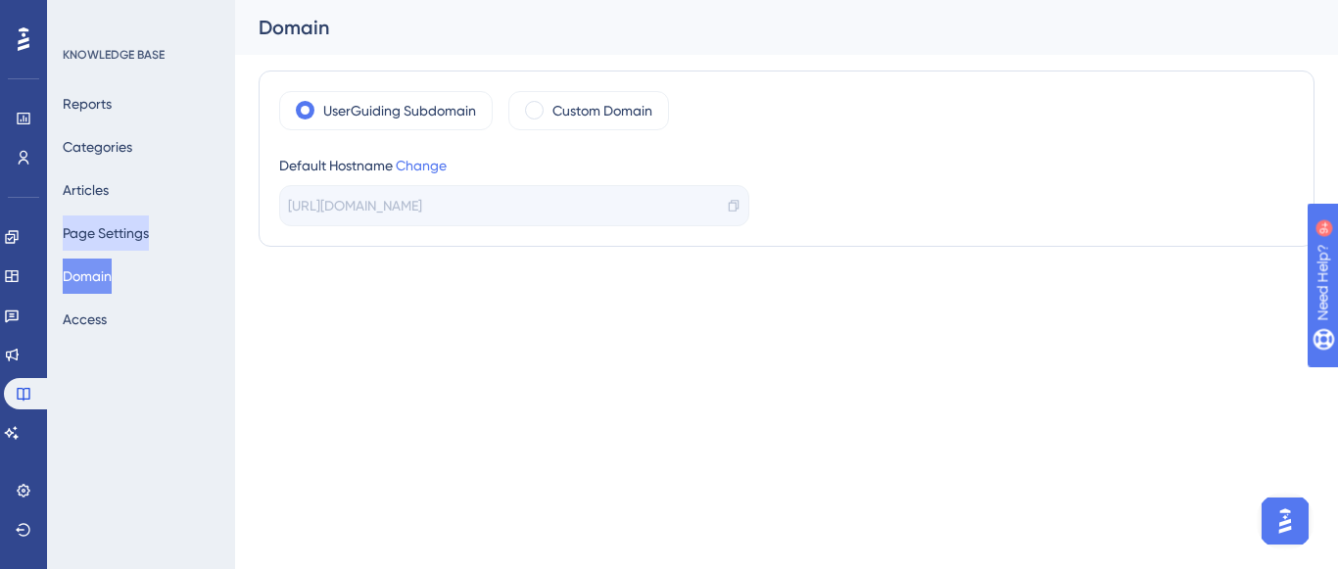
click at [123, 246] on button "Page Settings" at bounding box center [106, 233] width 86 height 35
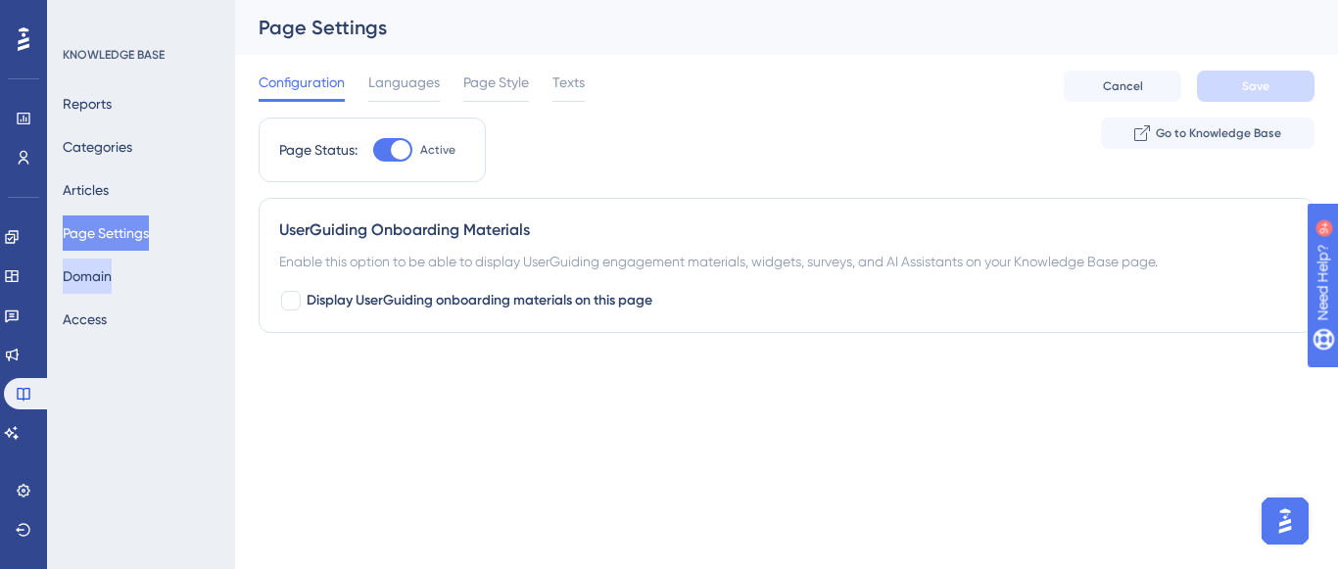
click at [112, 293] on button "Domain" at bounding box center [87, 276] width 49 height 35
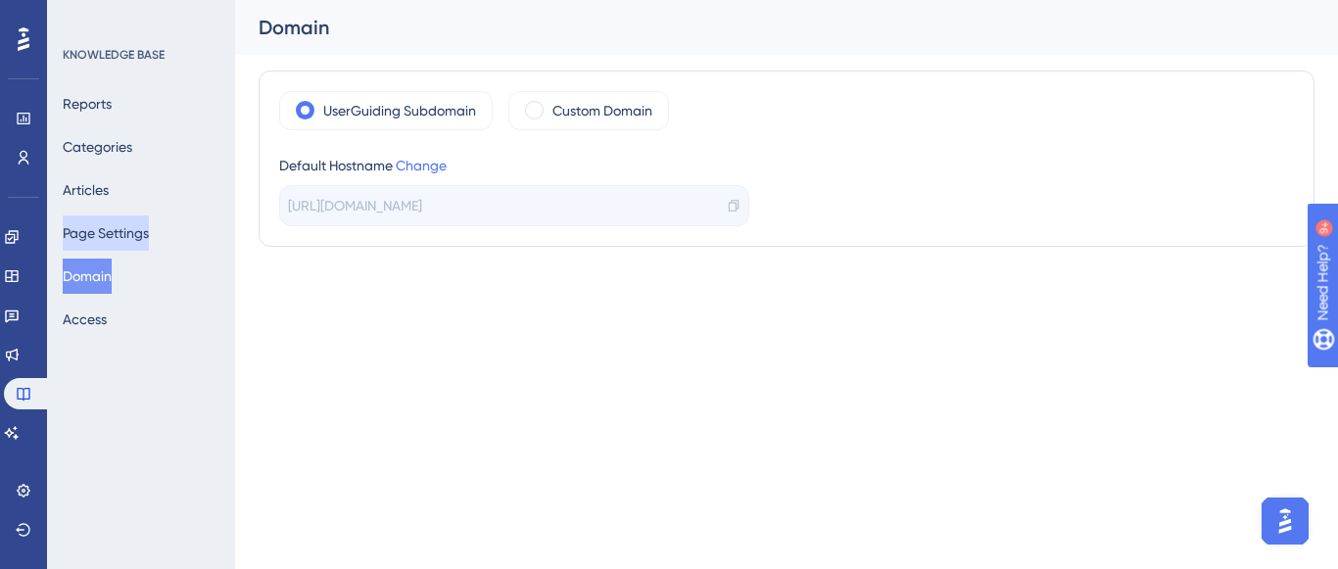
click at [146, 228] on button "Page Settings" at bounding box center [106, 233] width 86 height 35
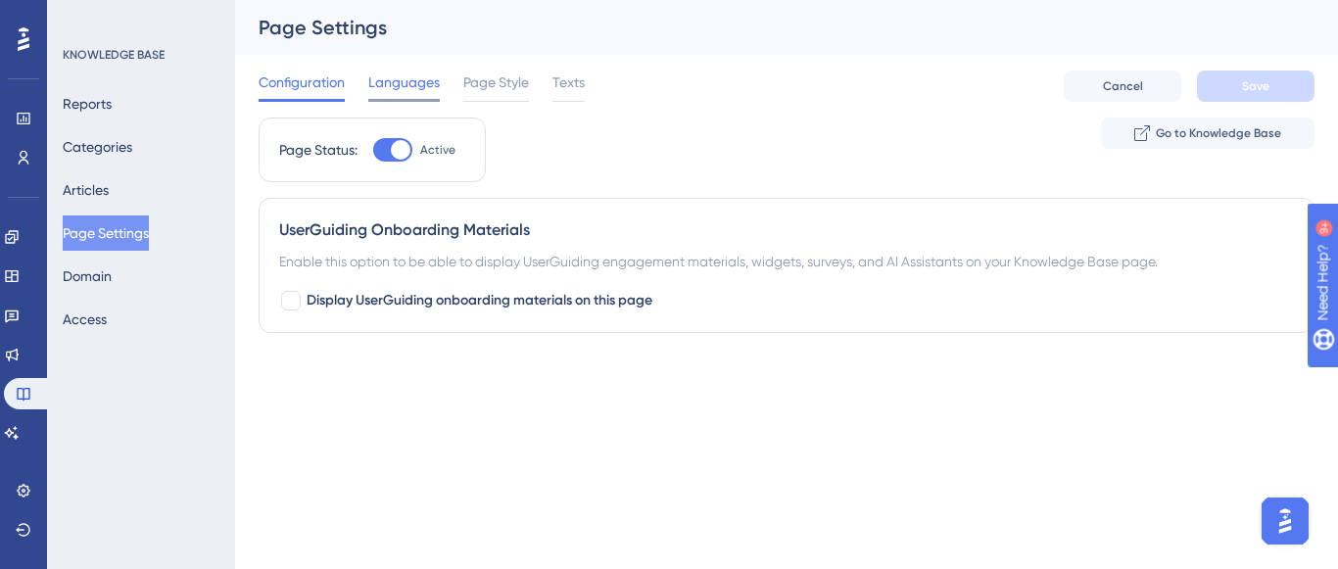
click at [417, 86] on span "Languages" at bounding box center [404, 83] width 72 height 24
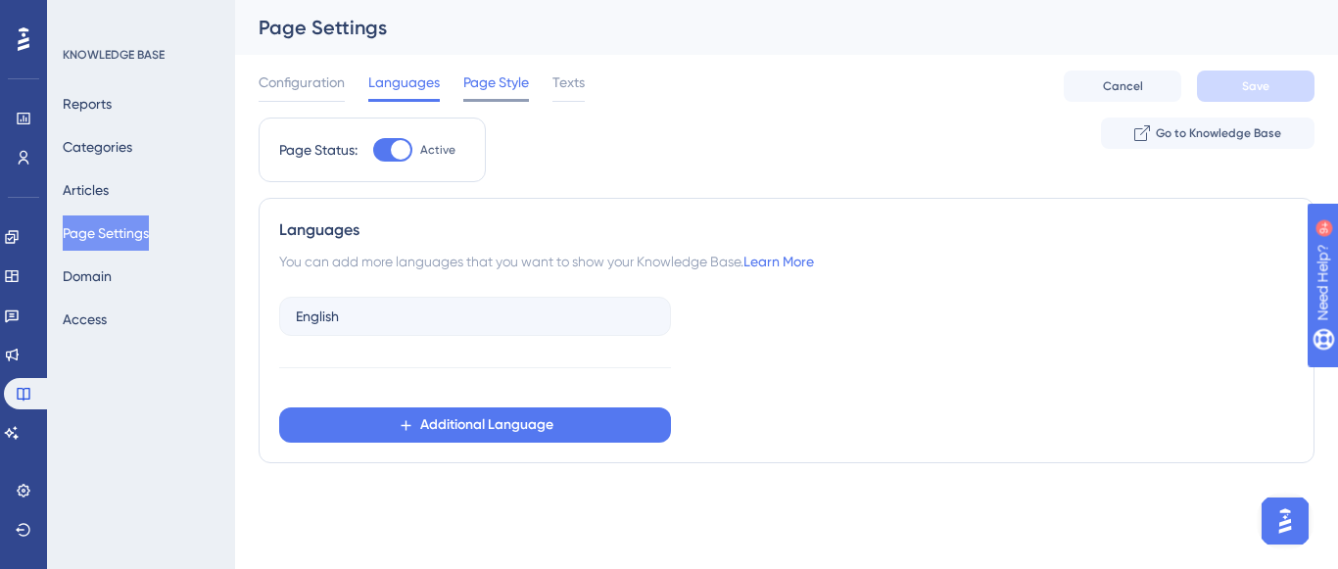
click at [477, 87] on span "Page Style" at bounding box center [496, 83] width 66 height 24
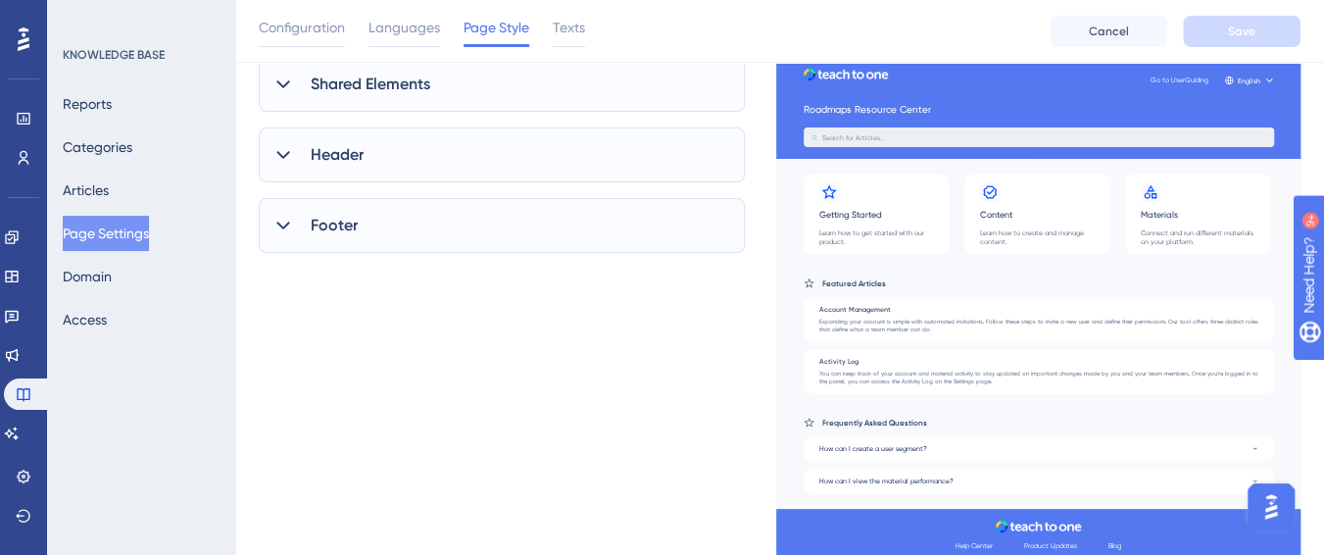
scroll to position [157, 0]
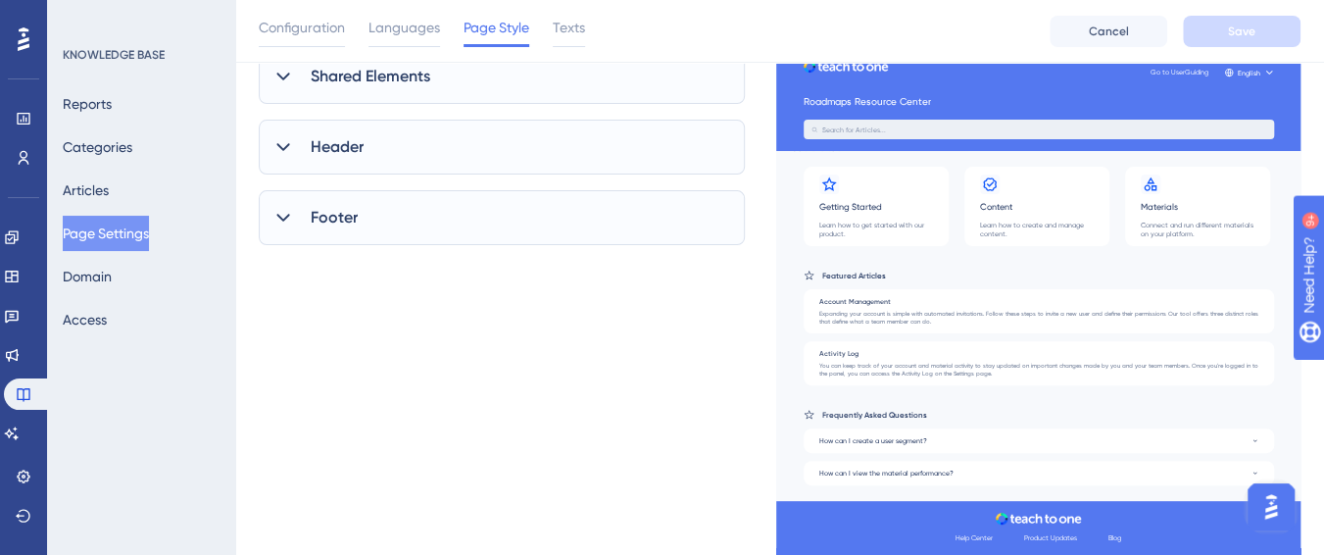
click at [337, 241] on div "Footer" at bounding box center [502, 217] width 486 height 55
click at [290, 148] on icon at bounding box center [283, 147] width 20 height 20
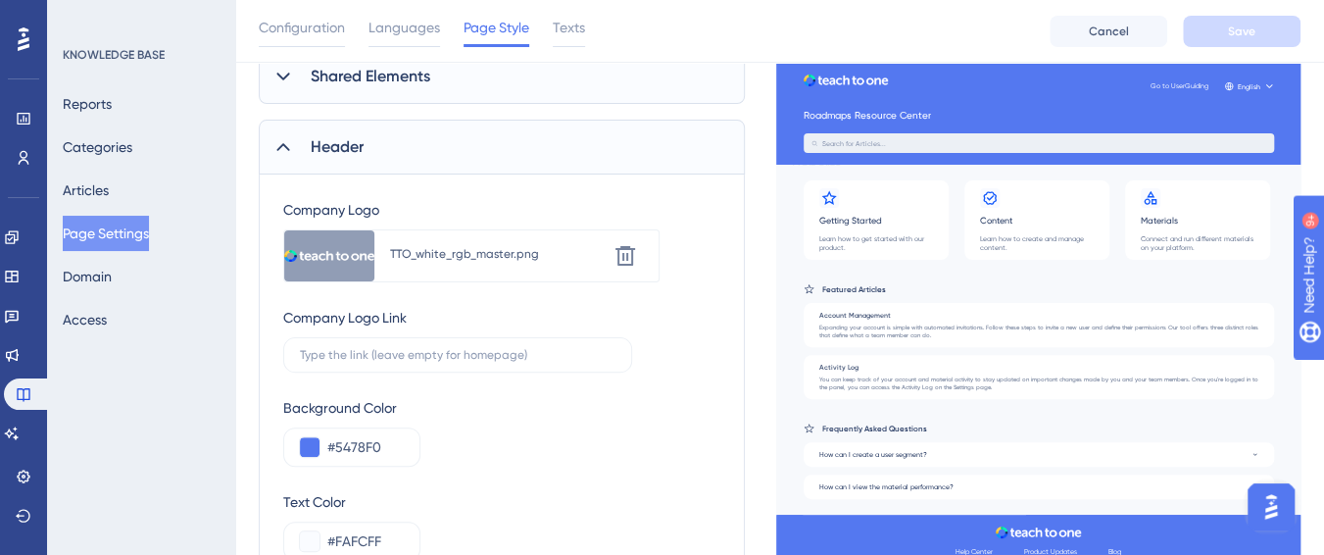
click at [283, 74] on icon at bounding box center [283, 77] width 20 height 20
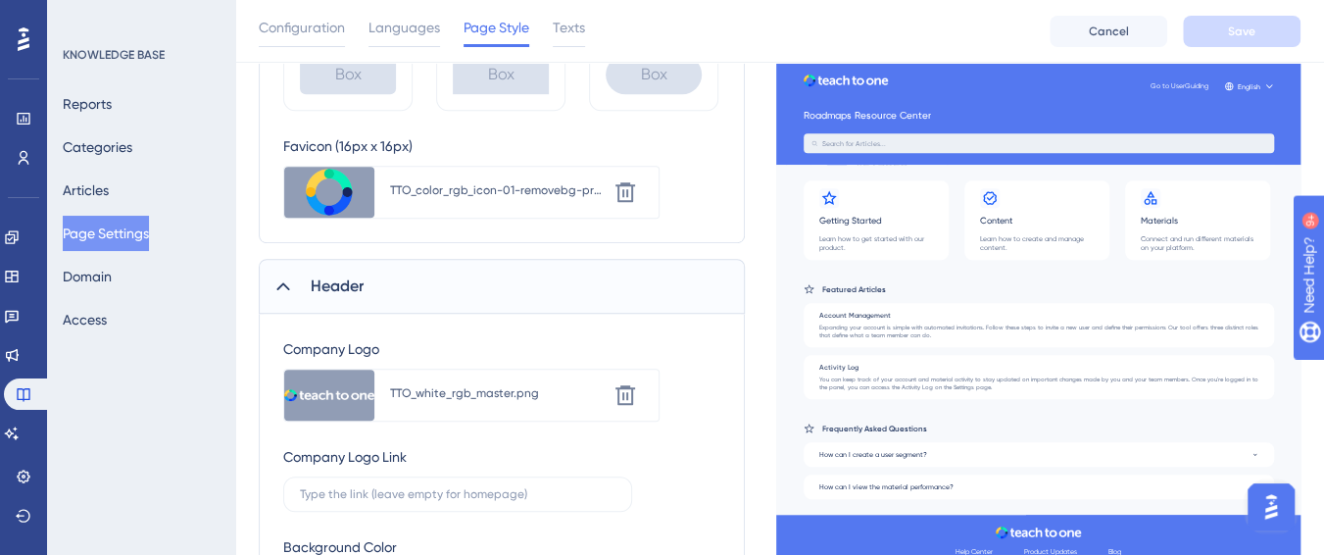
scroll to position [647, 0]
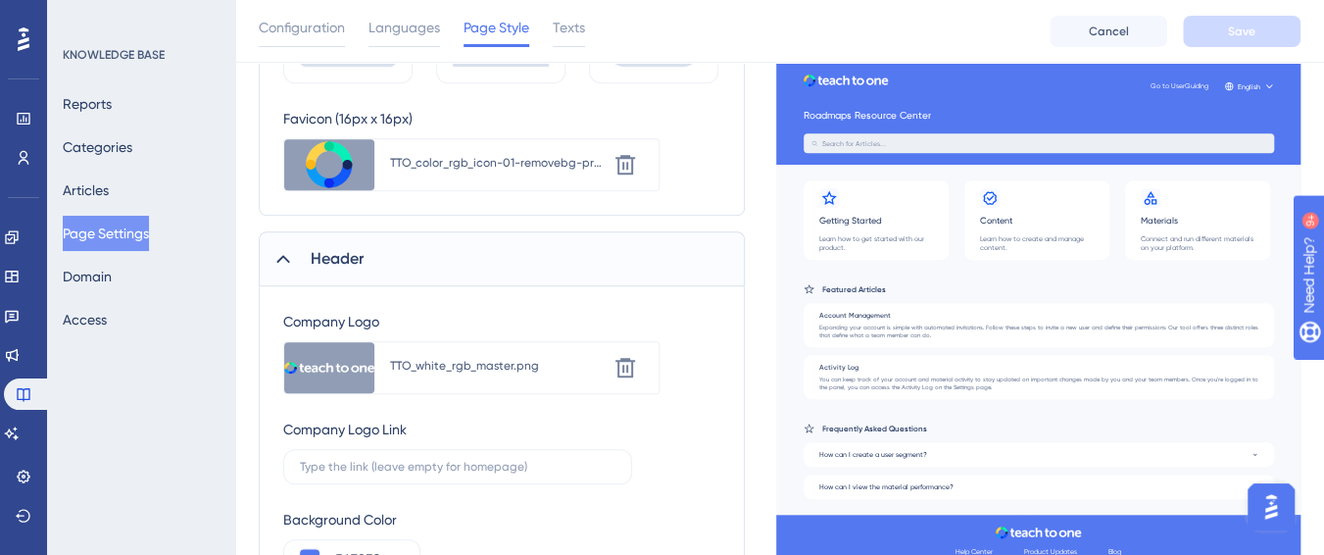
click at [143, 396] on div "KNOWLEDGE BASE Reports Categories Articles Page Settings Domain Access" at bounding box center [141, 277] width 188 height 555
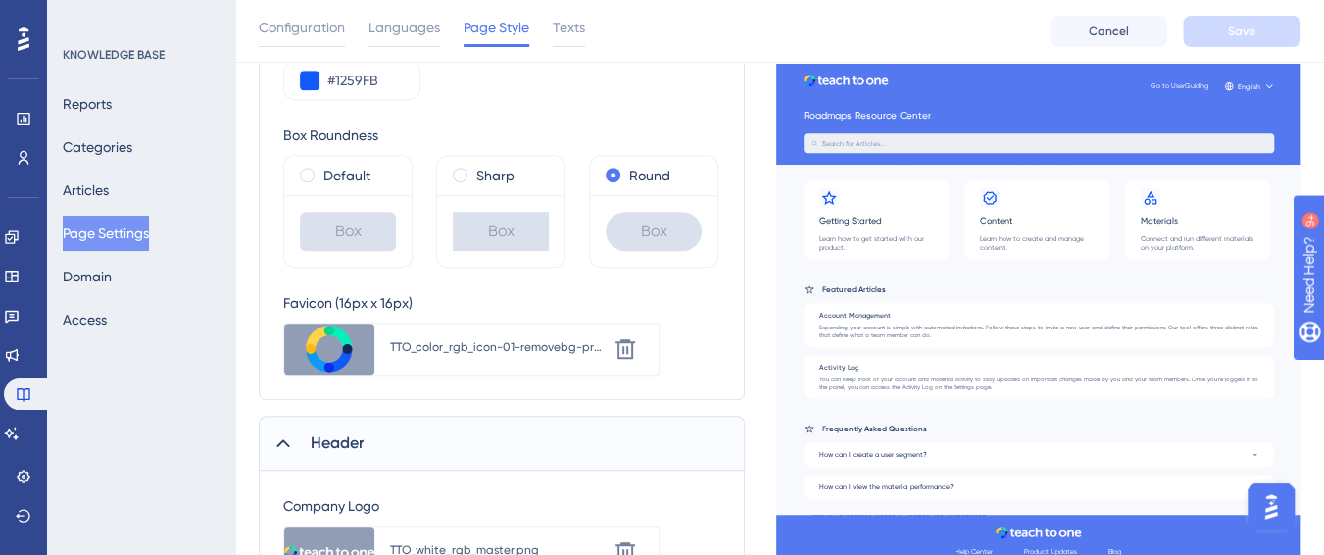
scroll to position [451, 0]
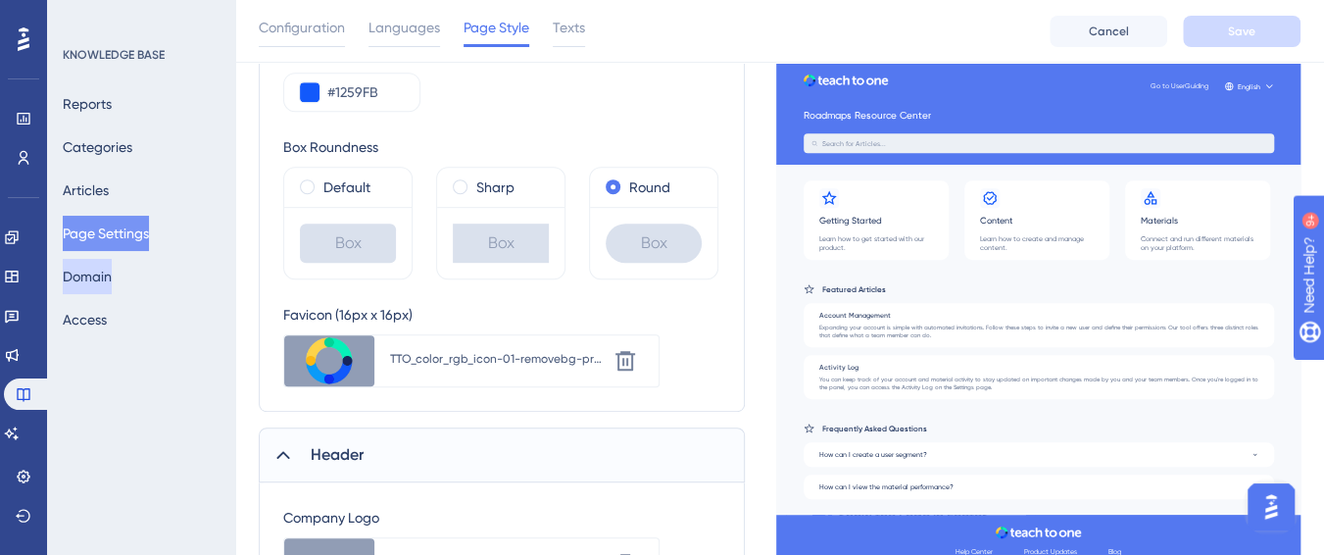
click at [112, 276] on button "Domain" at bounding box center [87, 276] width 49 height 35
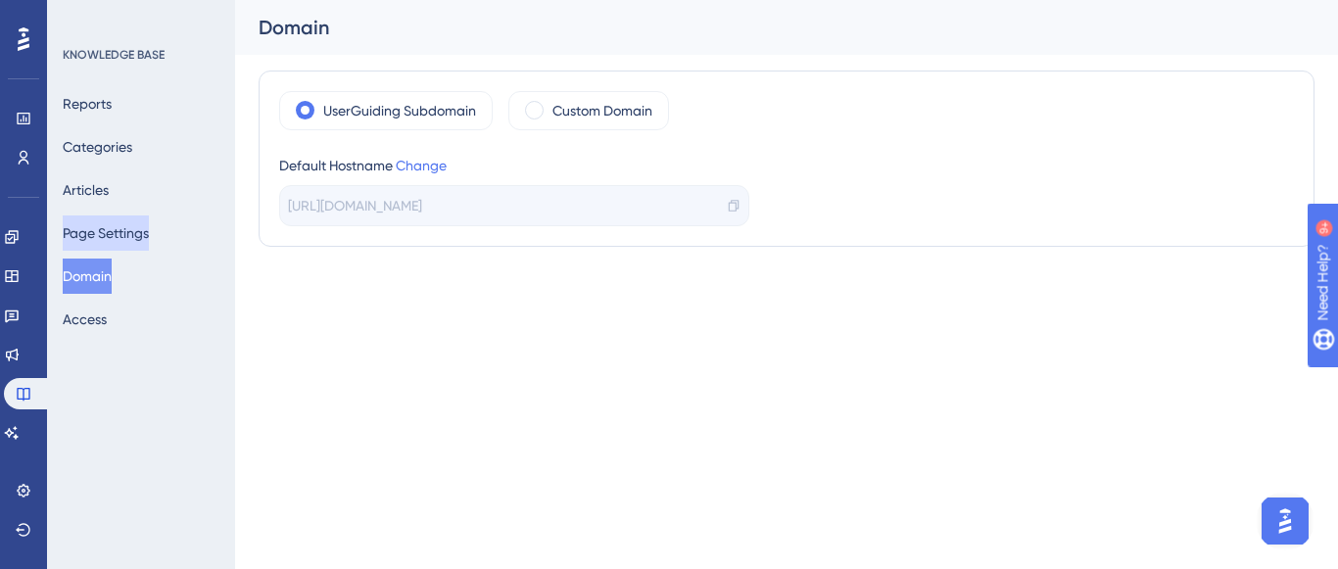
click at [133, 247] on button "Page Settings" at bounding box center [106, 233] width 86 height 35
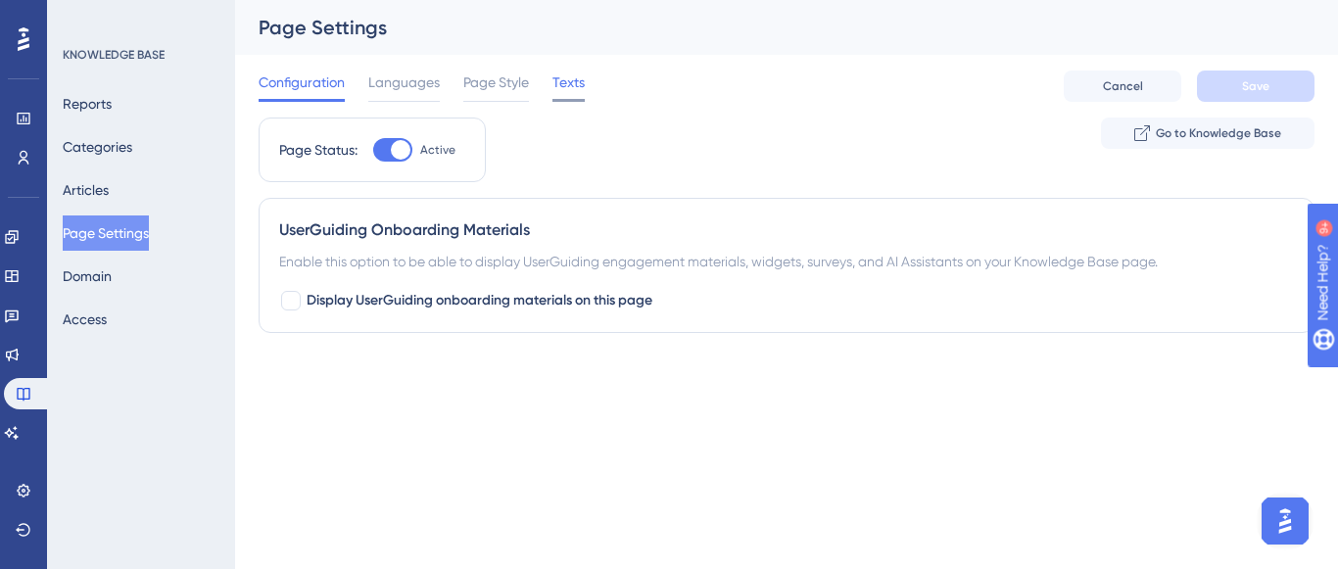
click at [569, 101] on div at bounding box center [569, 100] width 32 height 3
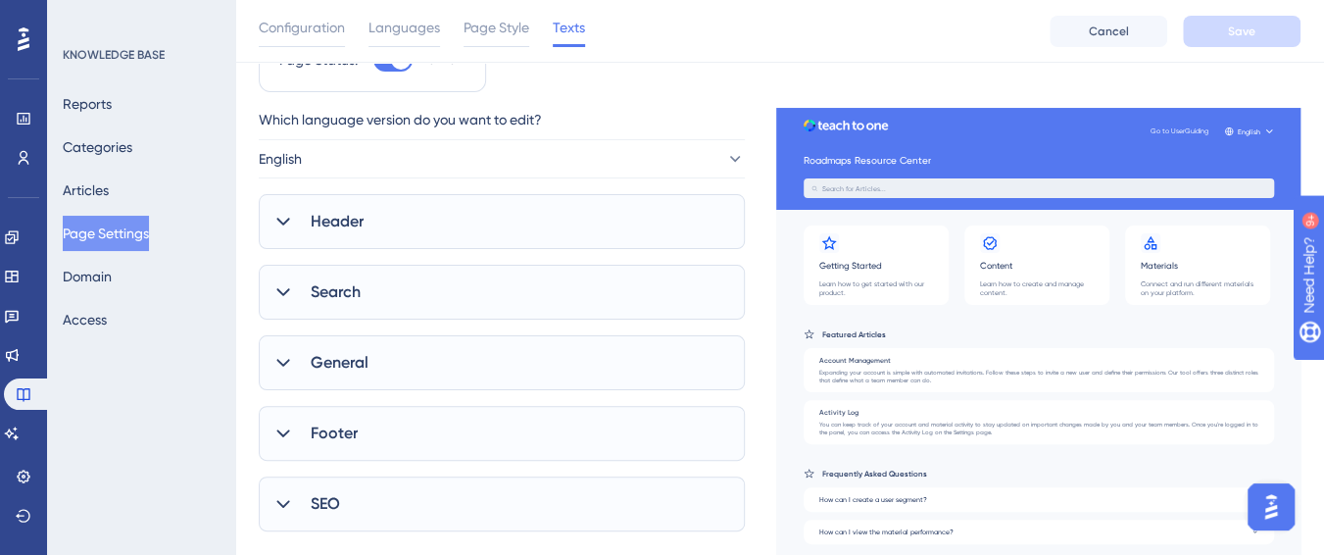
scroll to position [157, 0]
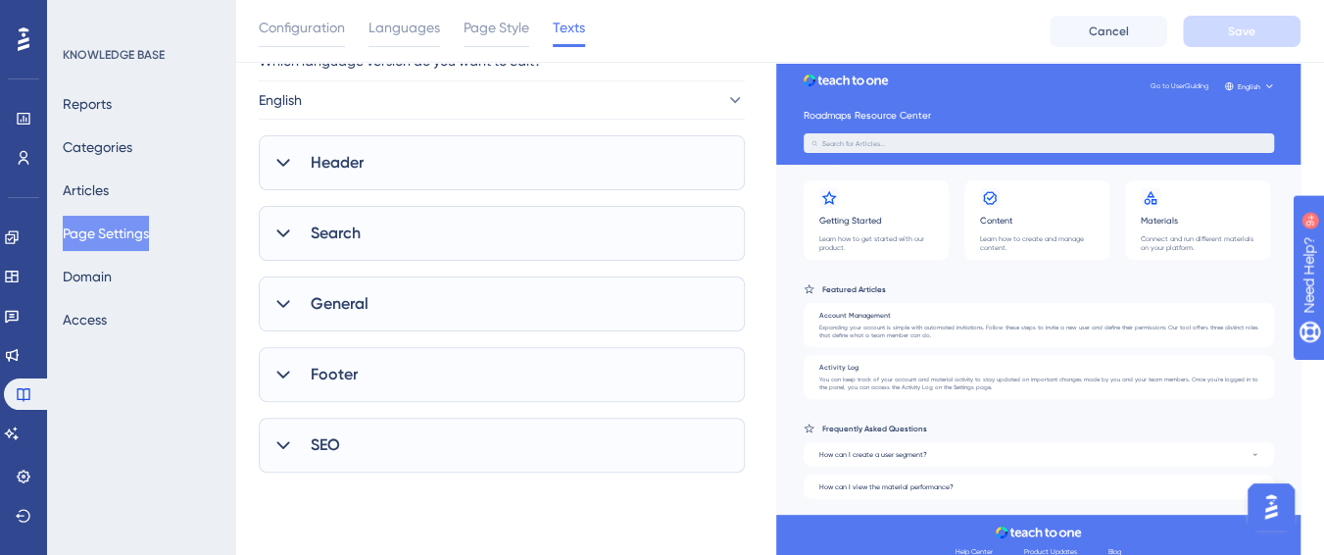
click at [483, 369] on div "Footer" at bounding box center [502, 374] width 486 height 55
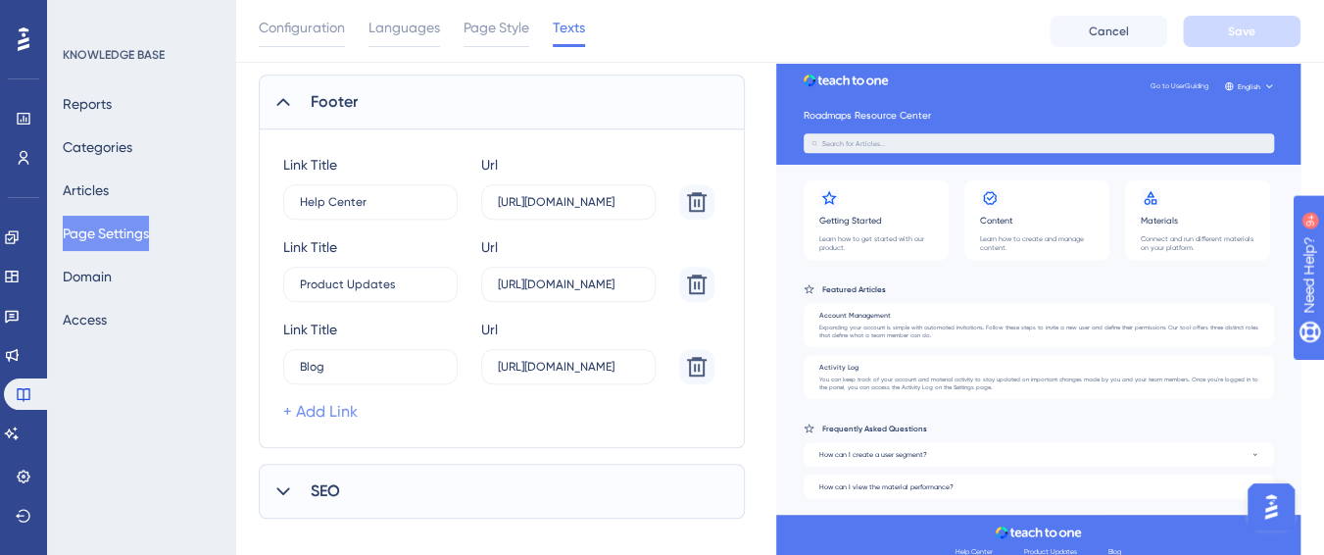
scroll to position [451, 0]
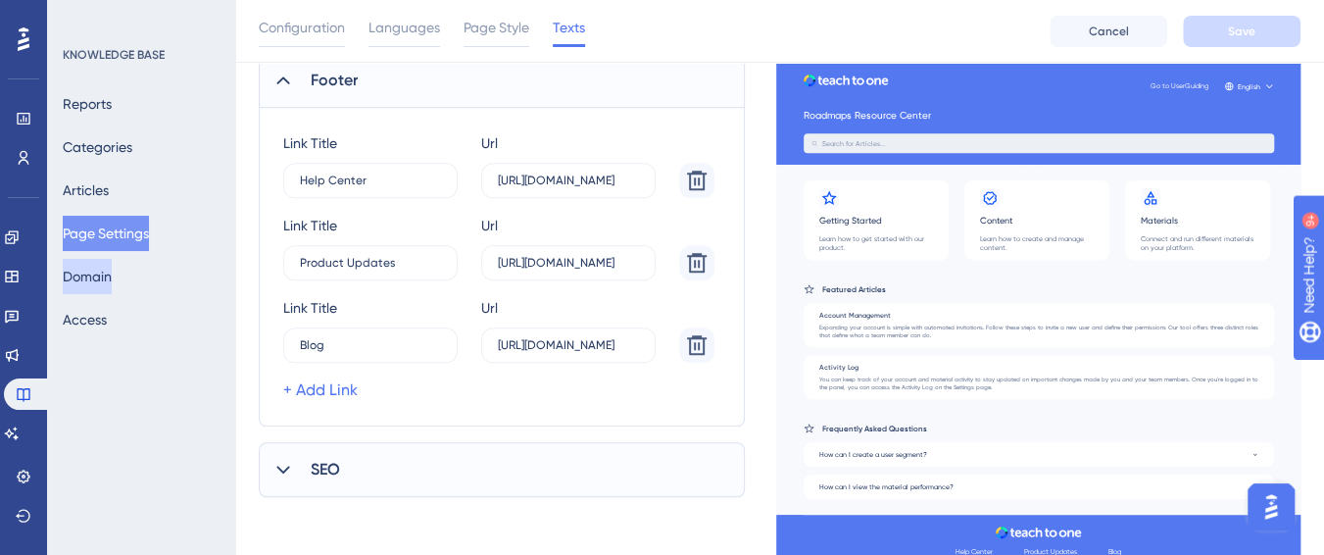
click at [112, 277] on button "Domain" at bounding box center [87, 276] width 49 height 35
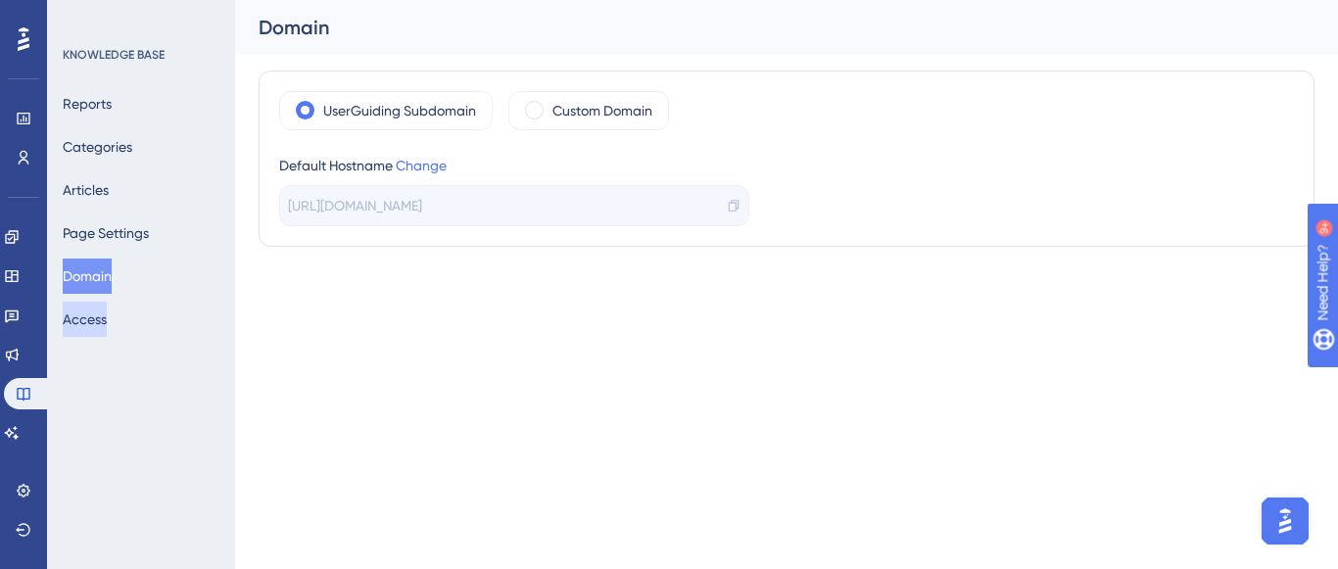
click at [102, 316] on button "Access" at bounding box center [85, 319] width 44 height 35
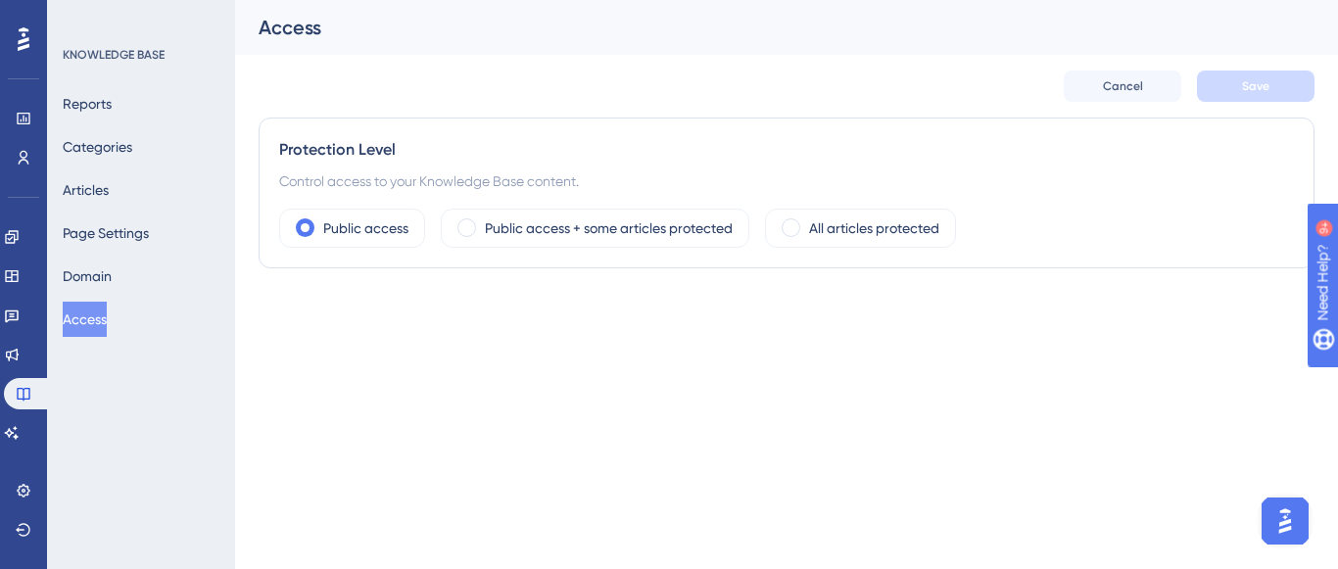
click at [136, 55] on div "KNOWLEDGE BASE" at bounding box center [114, 55] width 102 height 16
